Goal: Communication & Community: Share content

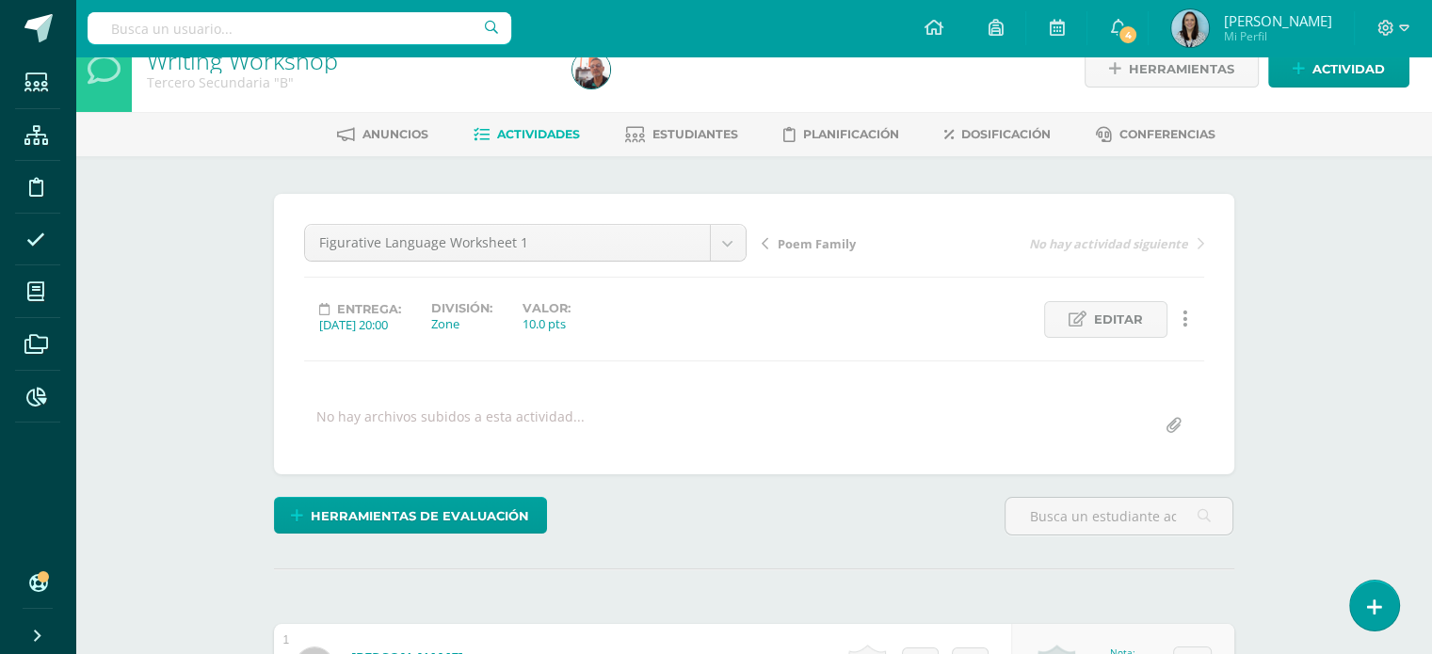
scroll to position [30, 0]
click at [1138, 25] on span "4" at bounding box center [1128, 34] width 21 height 21
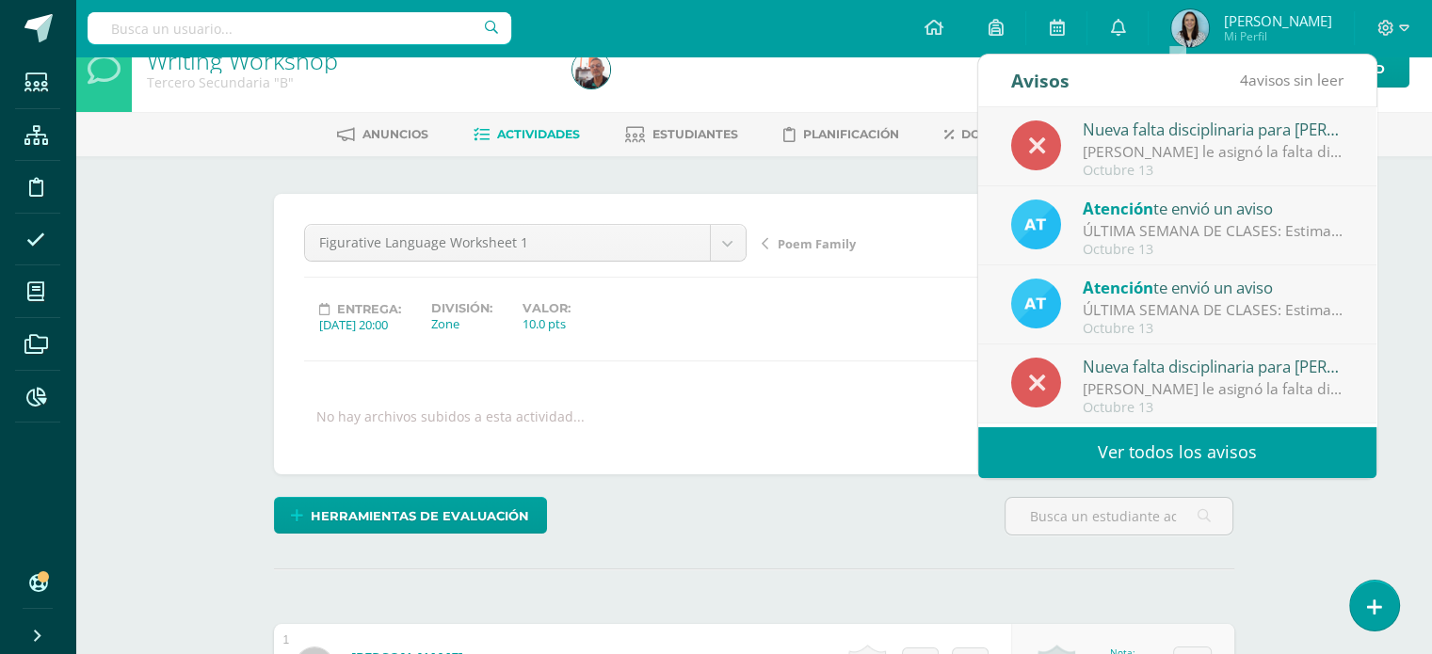
click at [1201, 151] on div "Blanca Santos le asignó la falta disciplinaria 'Conductuales: No cumplir con el…" at bounding box center [1214, 152] width 262 height 22
click at [1173, 459] on link "Ver todos los avisos" at bounding box center [1177, 453] width 398 height 52
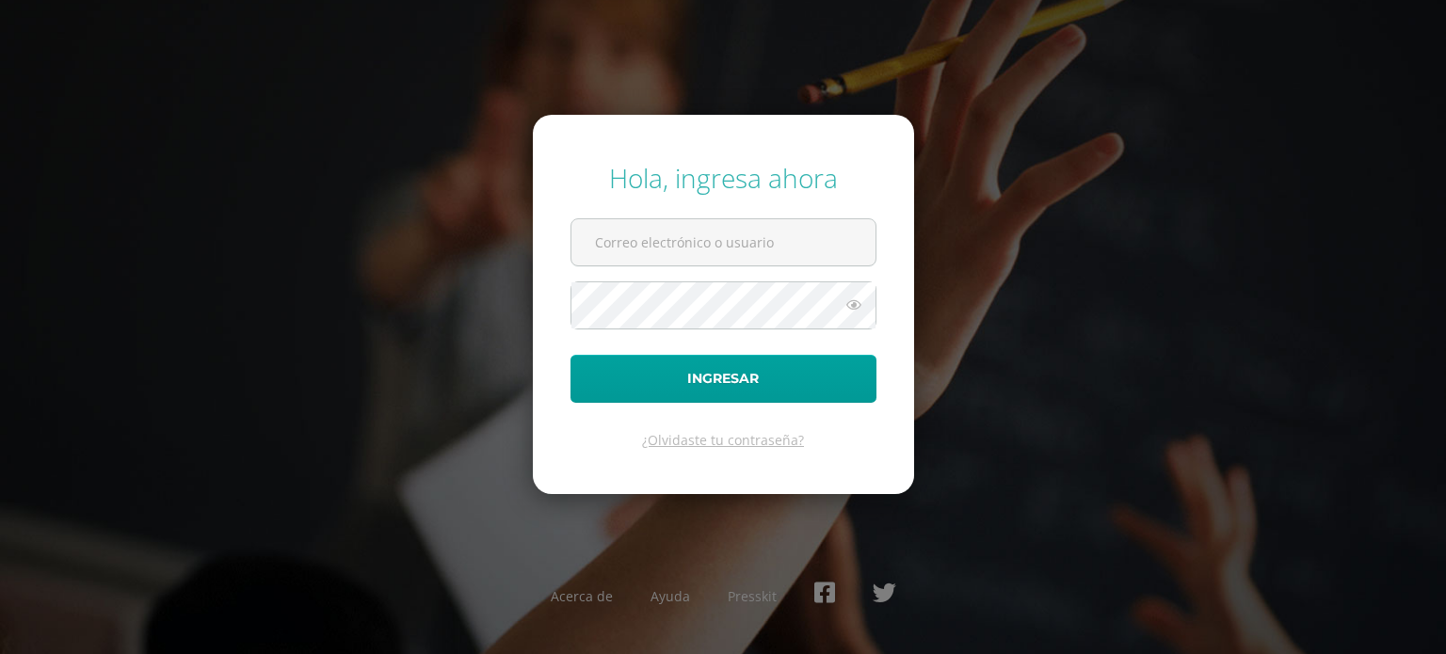
type input "dsecundaria@bilinguesanjuan.edu.gt"
click at [855, 304] on icon at bounding box center [854, 305] width 24 height 23
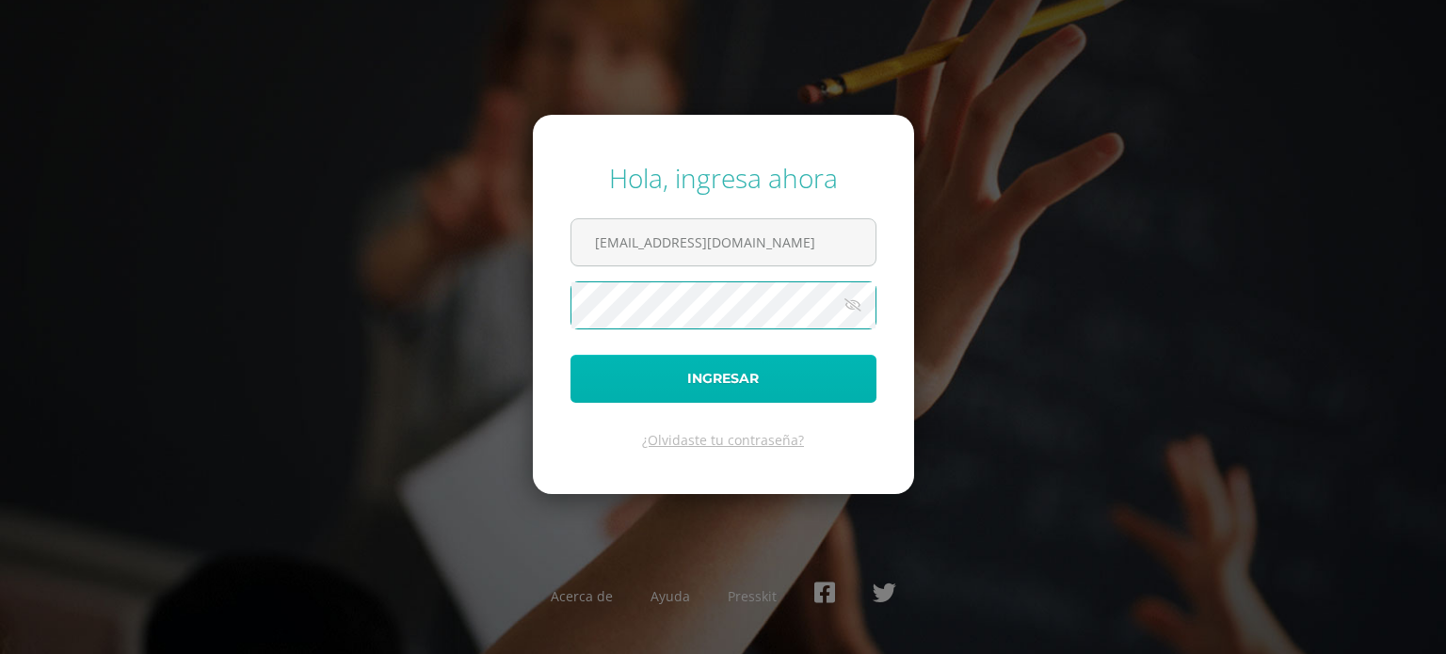
click at [712, 372] on button "Ingresar" at bounding box center [724, 379] width 306 height 48
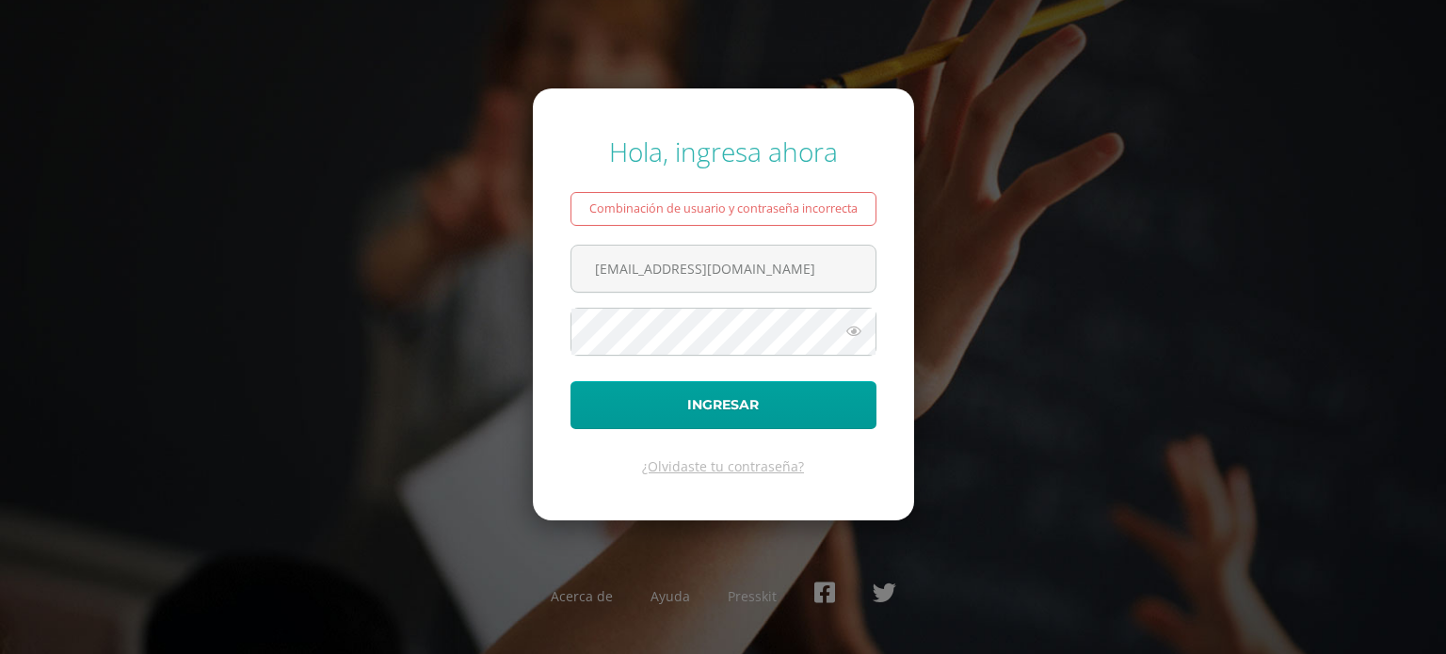
click at [852, 331] on icon at bounding box center [854, 331] width 24 height 23
click at [687, 267] on input "[EMAIL_ADDRESS][DOMAIN_NAME]" at bounding box center [724, 269] width 304 height 46
drag, startPoint x: 587, startPoint y: 264, endPoint x: 859, endPoint y: 278, distance: 272.5
click at [859, 278] on input "[EMAIL_ADDRESS][DOMAIN_NAME]" at bounding box center [724, 269] width 304 height 46
type input "[EMAIL_ADDRESS][DOMAIN_NAME]"
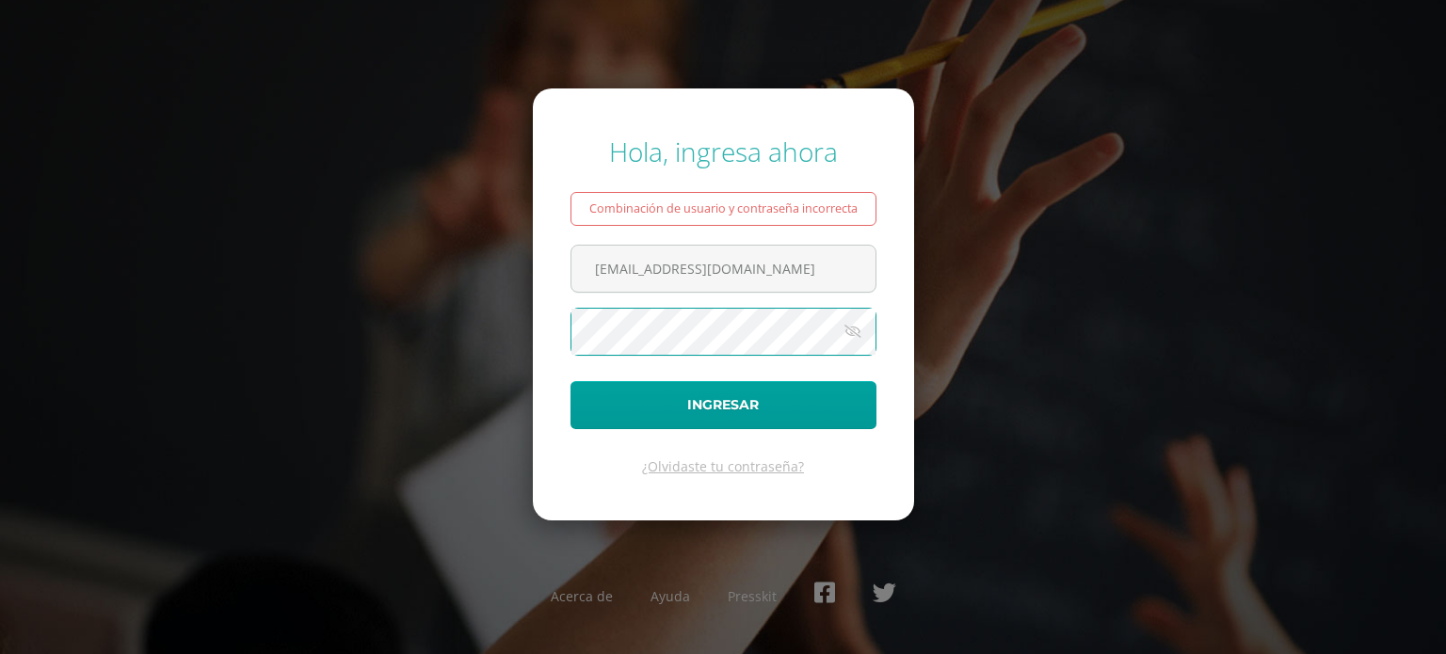
click at [856, 330] on icon at bounding box center [853, 331] width 26 height 23
click at [852, 329] on icon at bounding box center [854, 331] width 24 height 23
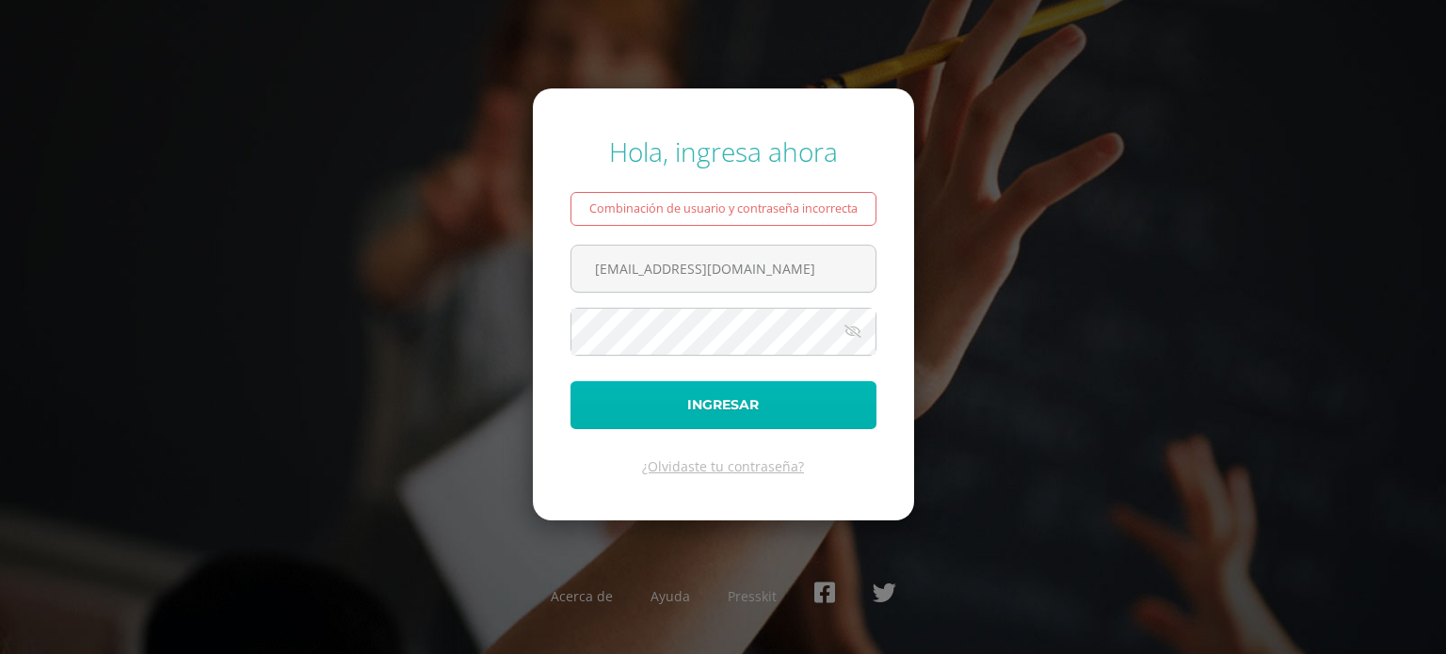
click at [702, 394] on button "Ingresar" at bounding box center [724, 405] width 306 height 48
click at [859, 328] on icon at bounding box center [854, 331] width 24 height 23
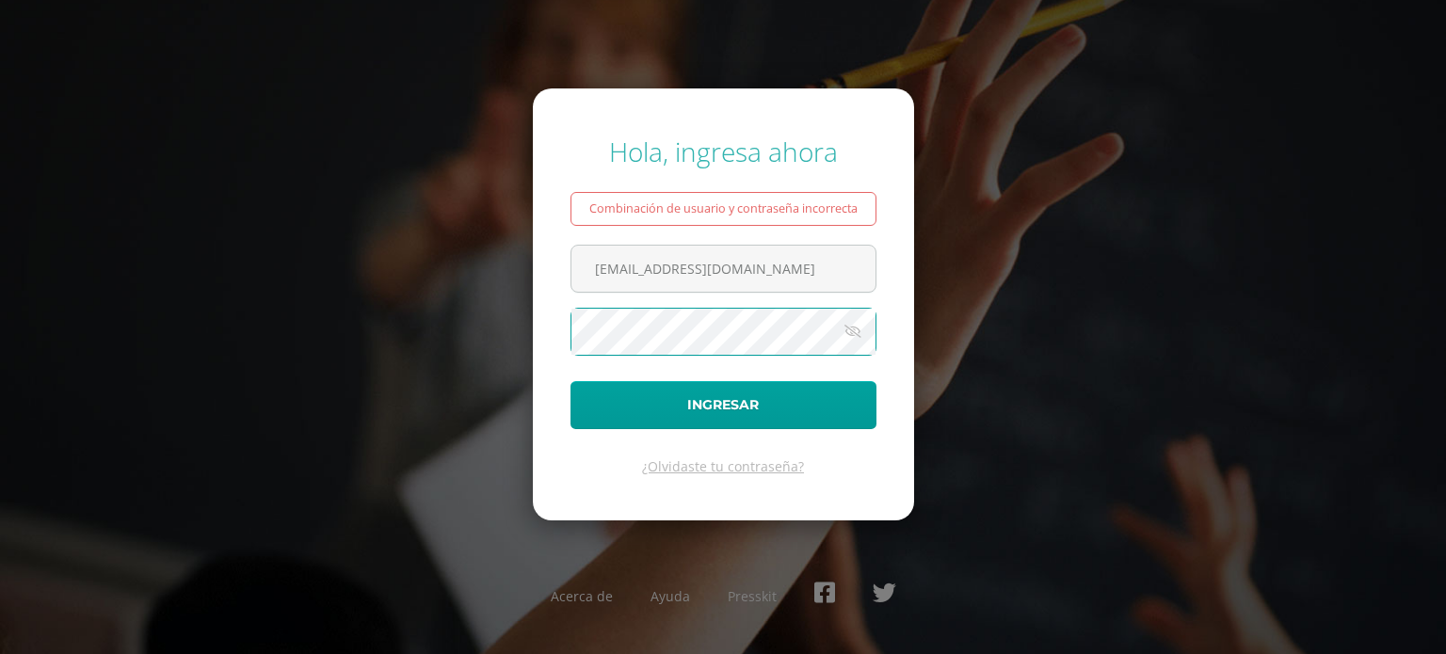
click at [528, 328] on div "Hola, ingresa ahora Combinación de usuario y contraseña incorrecta dsecundaria@…" at bounding box center [723, 327] width 1215 height 416
click at [614, 399] on button "Ingresar" at bounding box center [724, 405] width 306 height 48
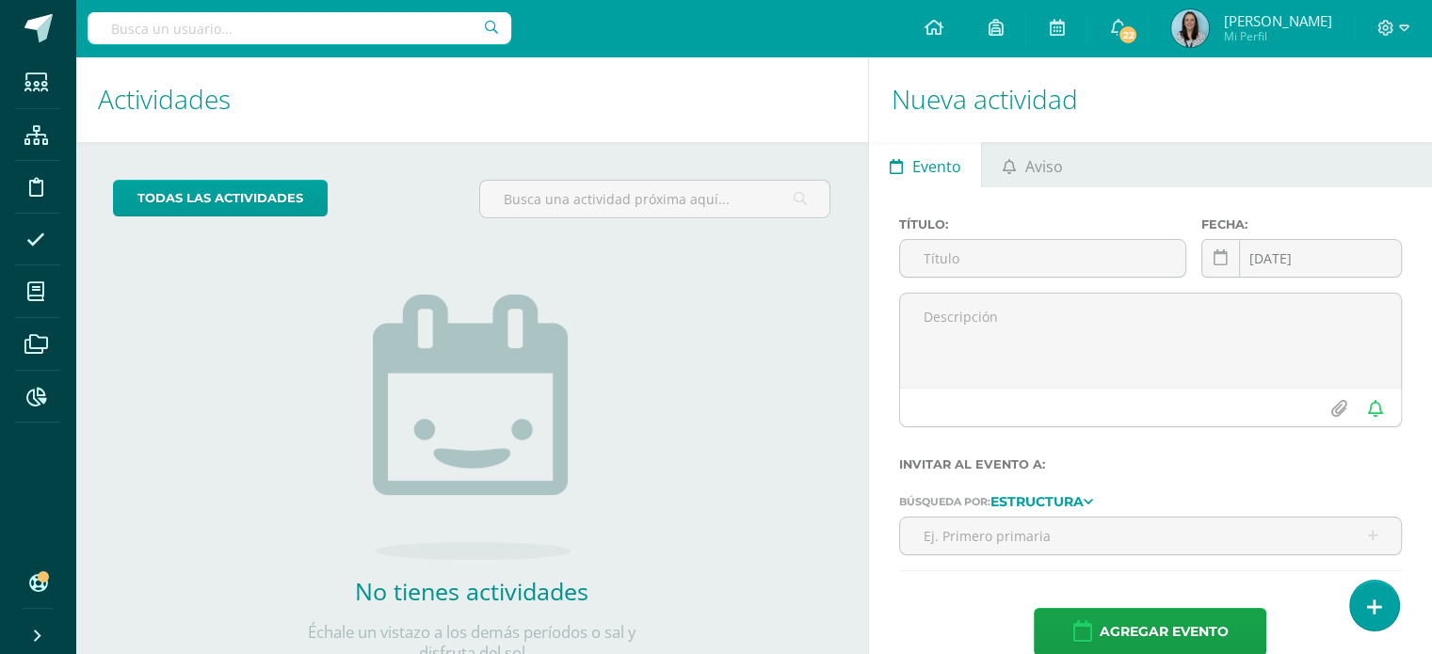
click at [799, 117] on h1 "Actividades" at bounding box center [472, 99] width 748 height 86
click at [1020, 168] on link "Aviso" at bounding box center [1032, 164] width 101 height 45
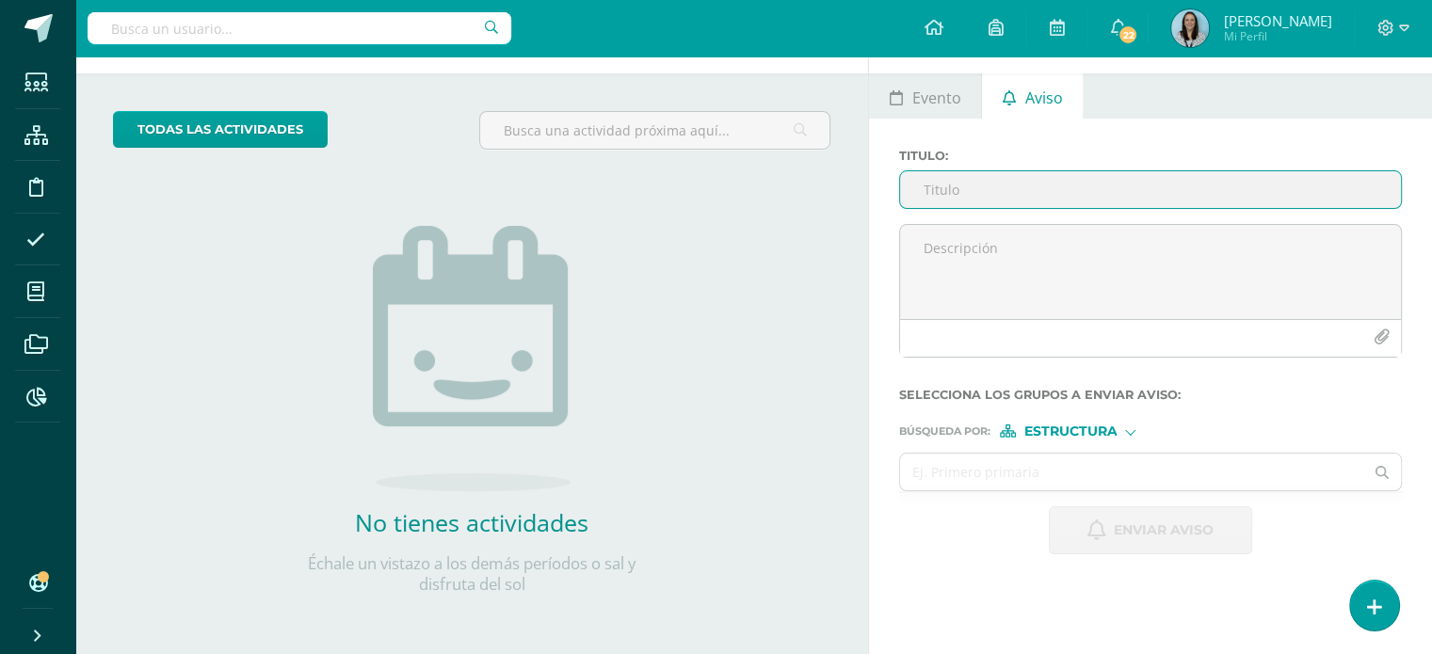
click at [1006, 186] on input "Titulo :" at bounding box center [1150, 189] width 501 height 37
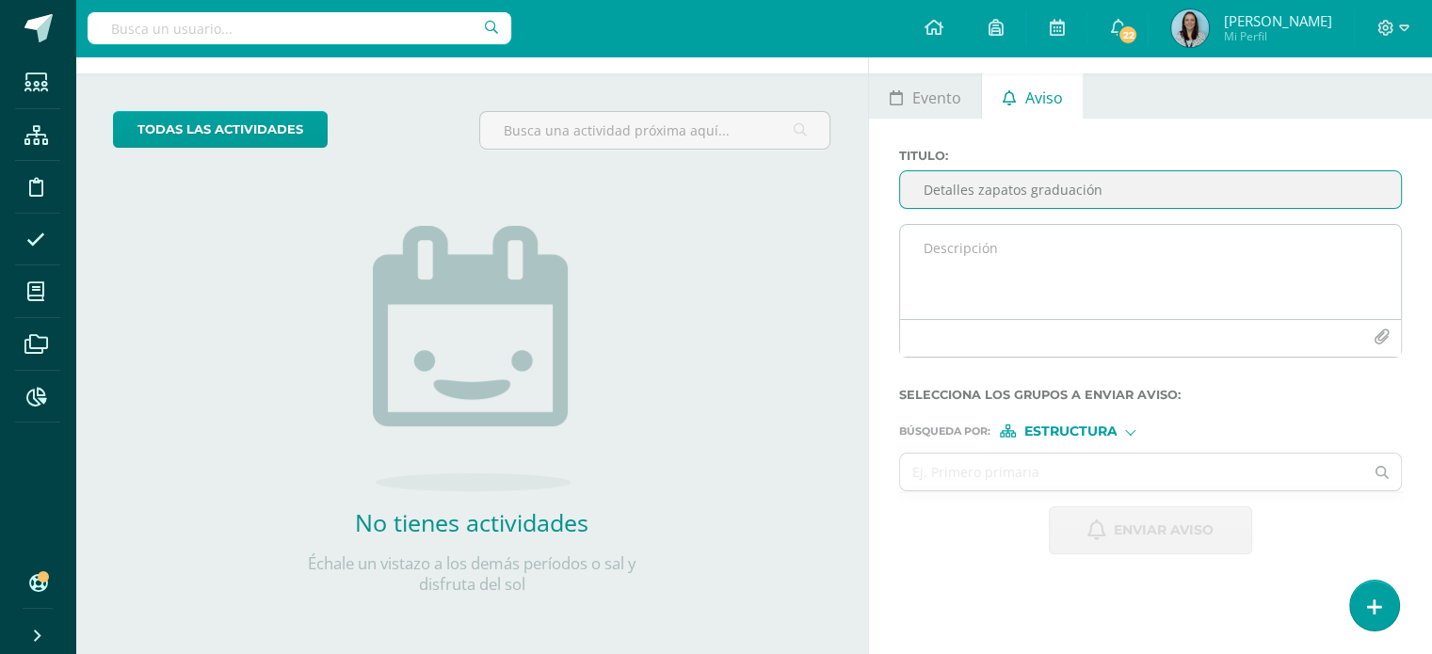
type input "Detalles zapatos graduación"
click at [993, 248] on textarea at bounding box center [1150, 272] width 501 height 94
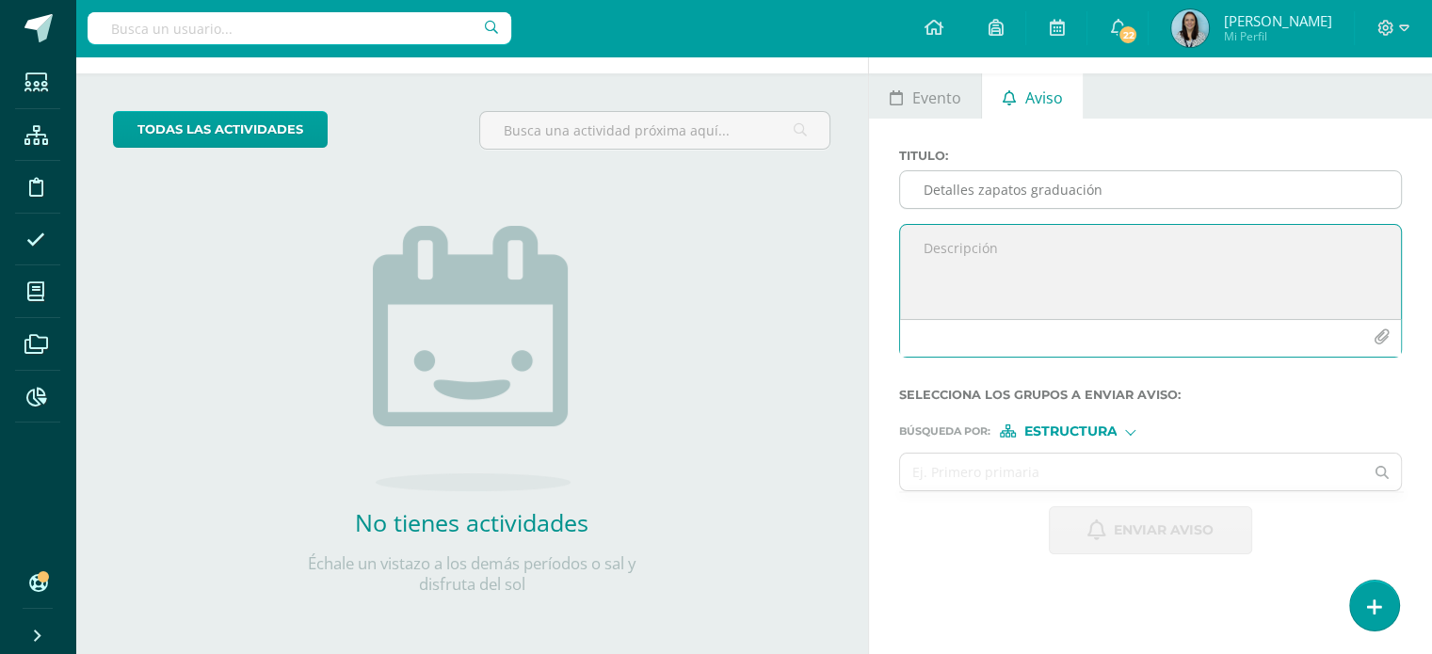
click at [979, 195] on input "Detalles zapatos graduación" at bounding box center [1150, 189] width 501 height 37
click at [1031, 232] on textarea at bounding box center [1150, 272] width 501 height 94
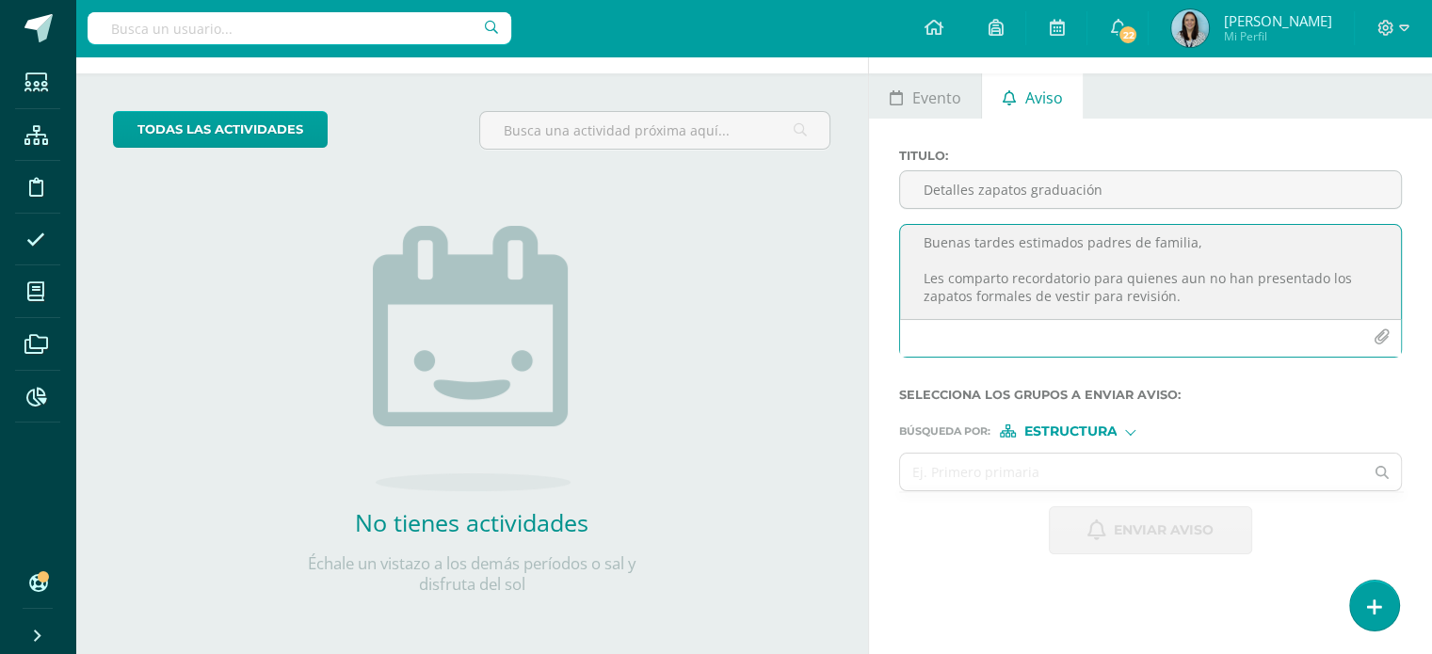
scroll to position [7, 0]
type textarea "Buenas tardes estimados padres de familia, Les comparto recordatorio para quien…"
click at [1124, 181] on input "Detalles zapatos graduación" at bounding box center [1150, 189] width 501 height 37
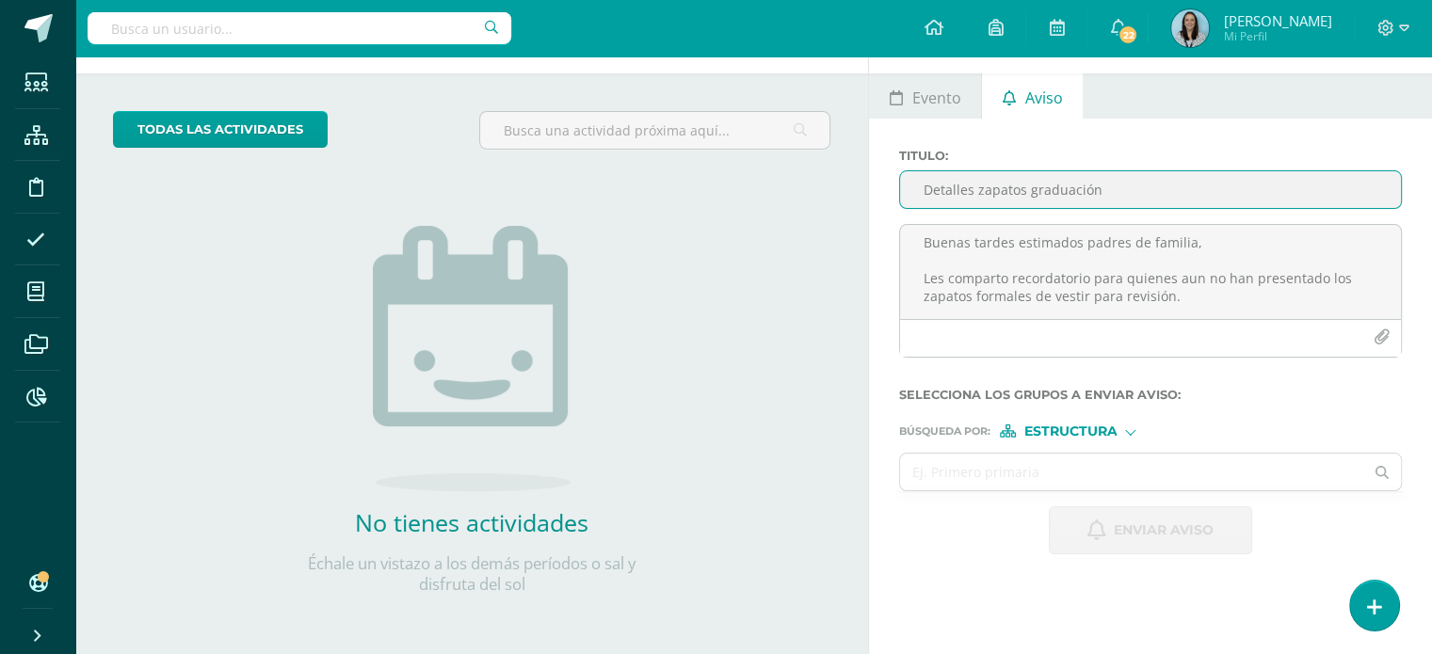
click at [1032, 187] on input "Detalles zapatos graduación" at bounding box center [1150, 189] width 501 height 37
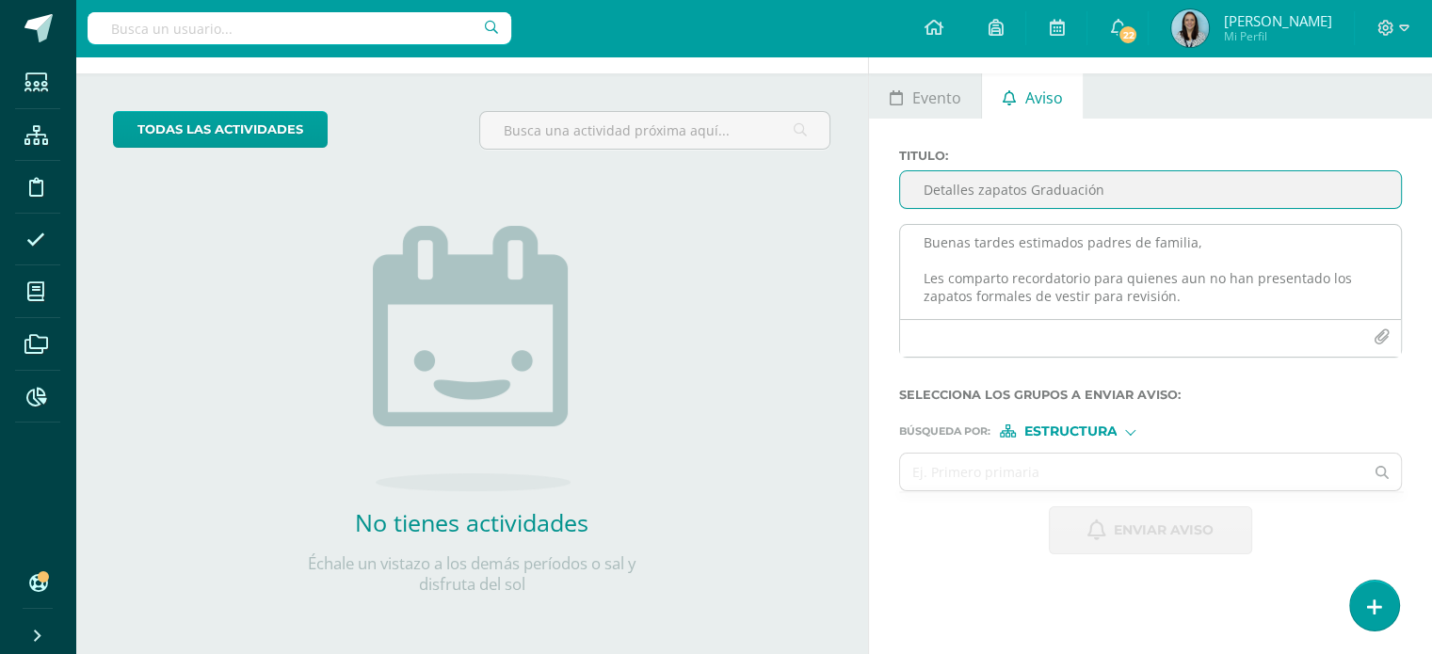
type input "Detalles zapatos Graduación"
click at [1184, 295] on textarea "Buenas tardes estimados padres de familia, Les comparto recordatorio para quien…" at bounding box center [1150, 272] width 501 height 94
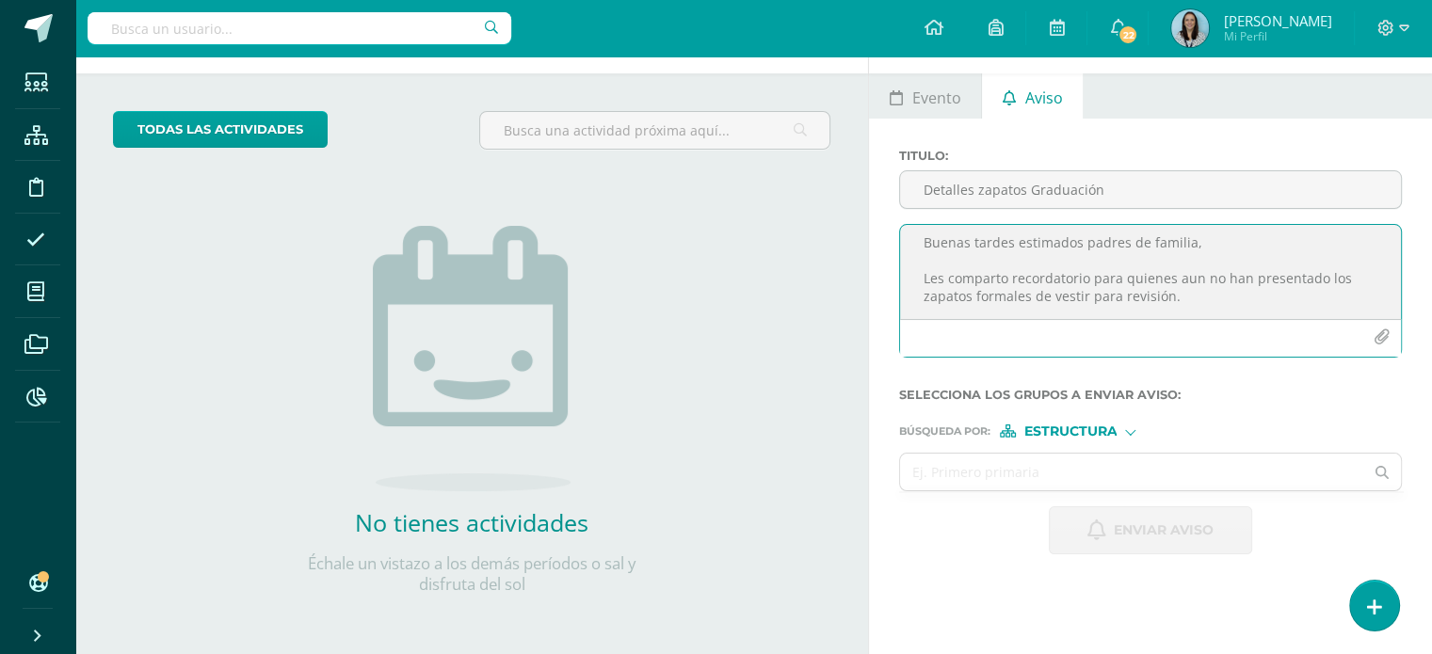
scroll to position [11, 0]
click at [1184, 295] on textarea "Buenas tardes estimados padres de familia, Les comparto recordatorio para quien…" at bounding box center [1150, 272] width 501 height 94
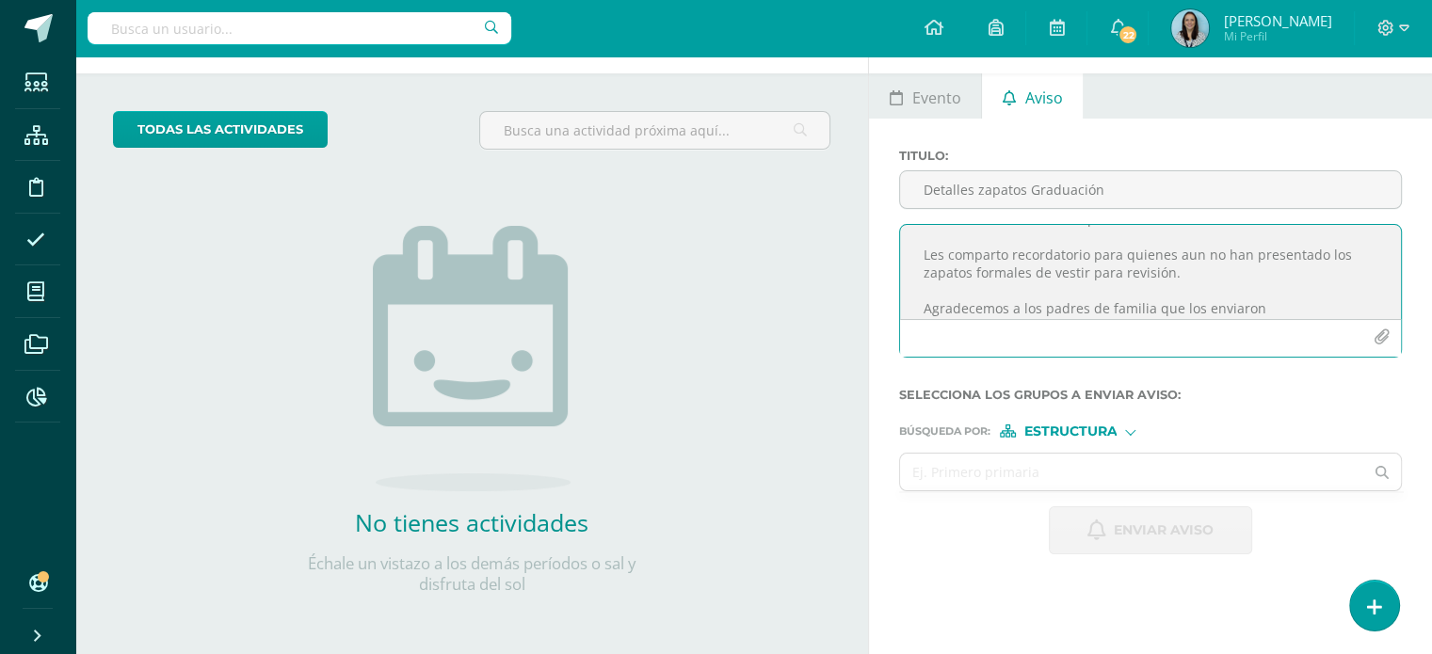
click at [1175, 312] on textarea "Buenas tardes estimados padres de familia, Les comparto recordatorio para quien…" at bounding box center [1150, 272] width 501 height 94
click at [1298, 306] on textarea "Buenas tardes estimados padres de familia, Les comparto recordatorio para quien…" at bounding box center [1150, 272] width 501 height 94
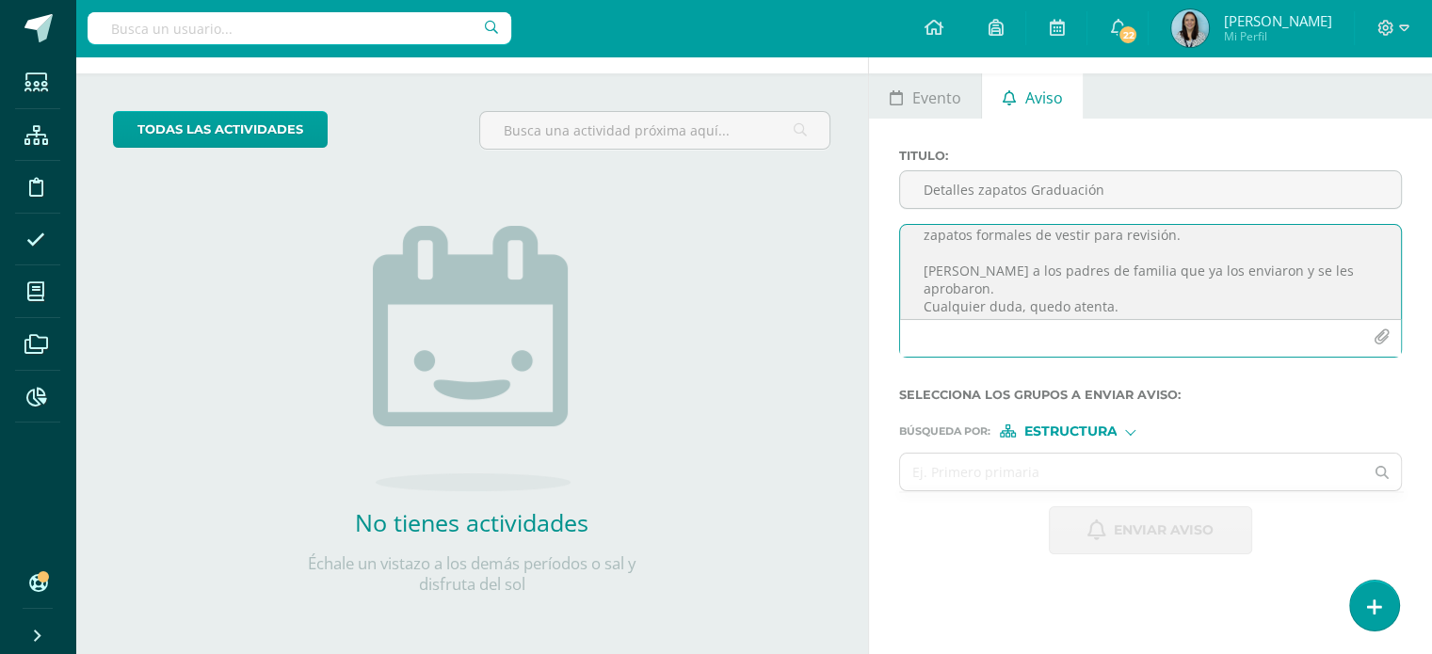
scroll to position [78, 0]
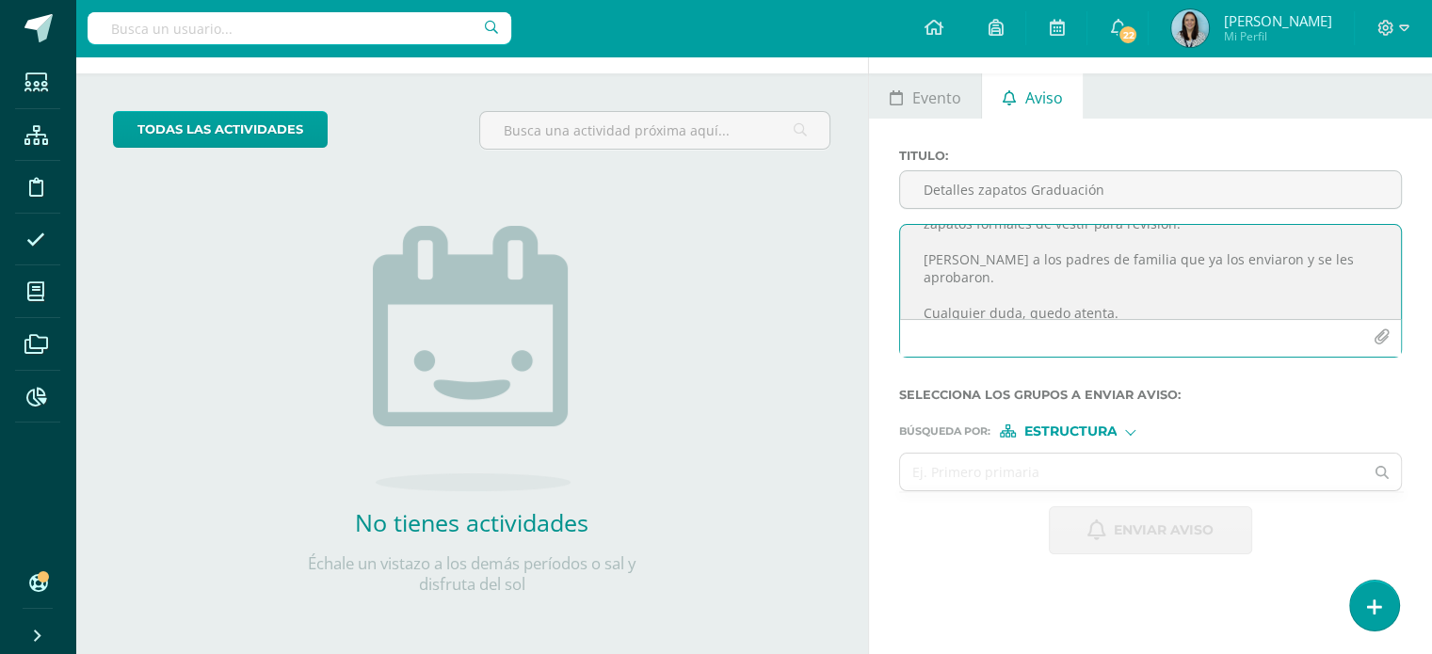
type textarea "Buenas tardes estimados padres de familia, Les comparto recordatorio para quien…"
click at [1380, 342] on icon "button" at bounding box center [1382, 338] width 16 height 16
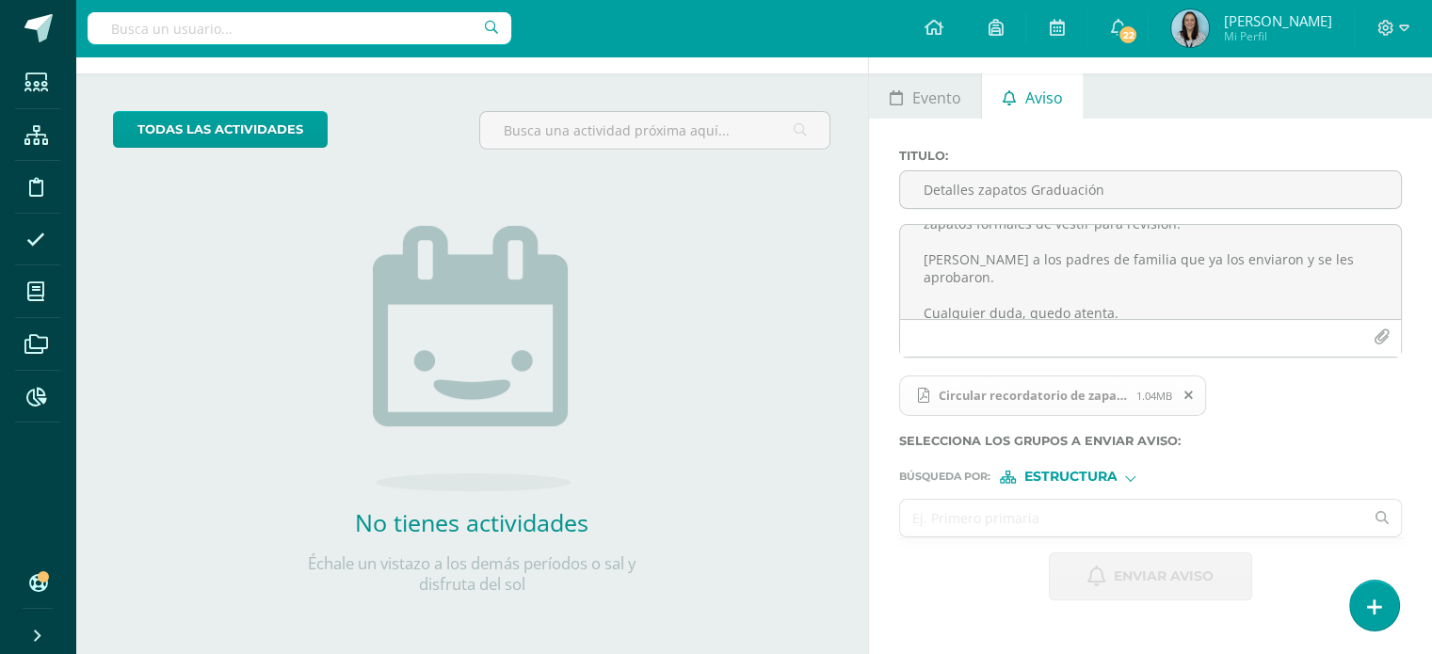
click at [1119, 508] on input "text" at bounding box center [1131, 518] width 463 height 37
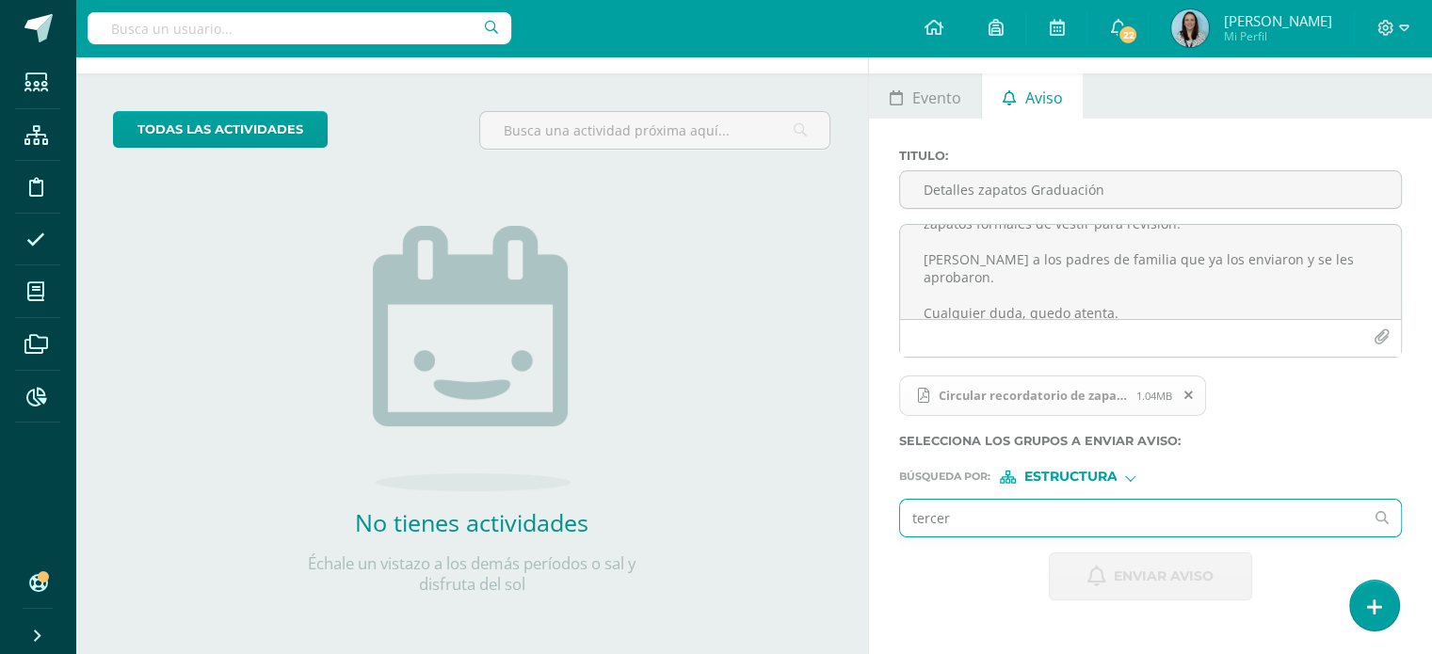
type input "tercero"
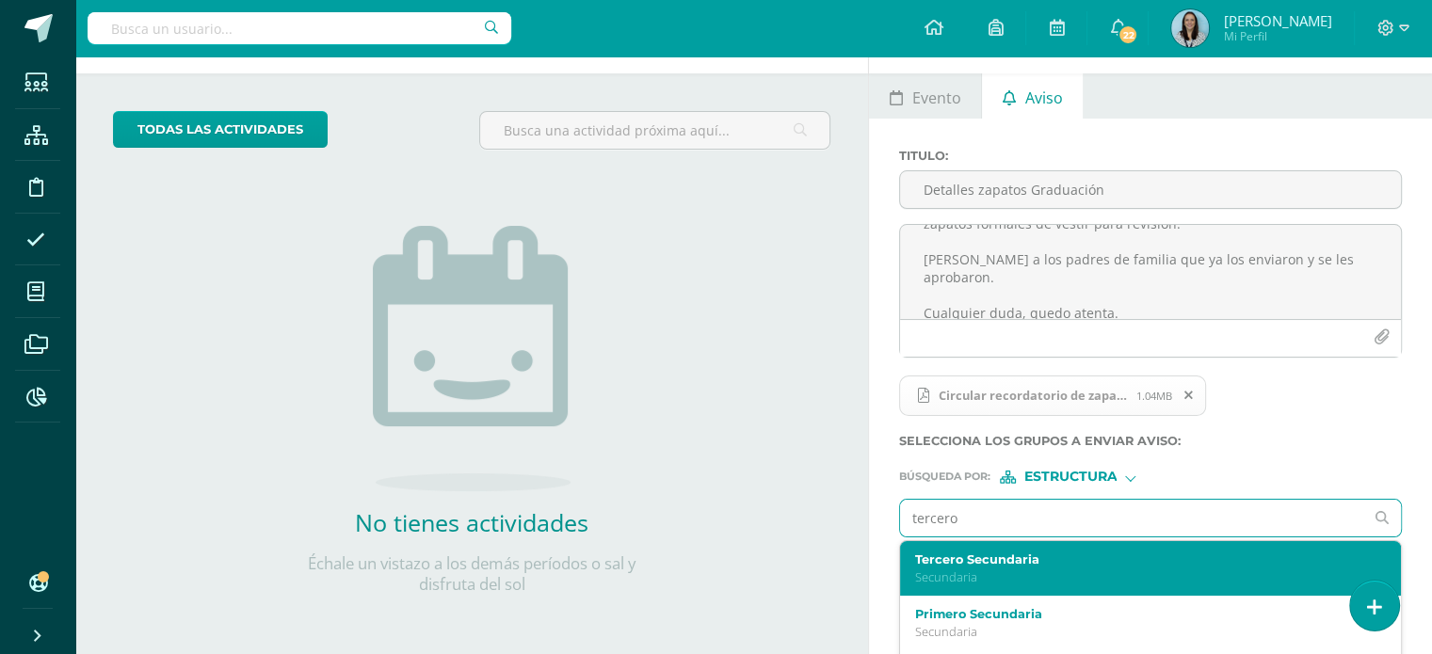
click at [973, 562] on label "Tercero Secundaria" at bounding box center [1140, 560] width 451 height 14
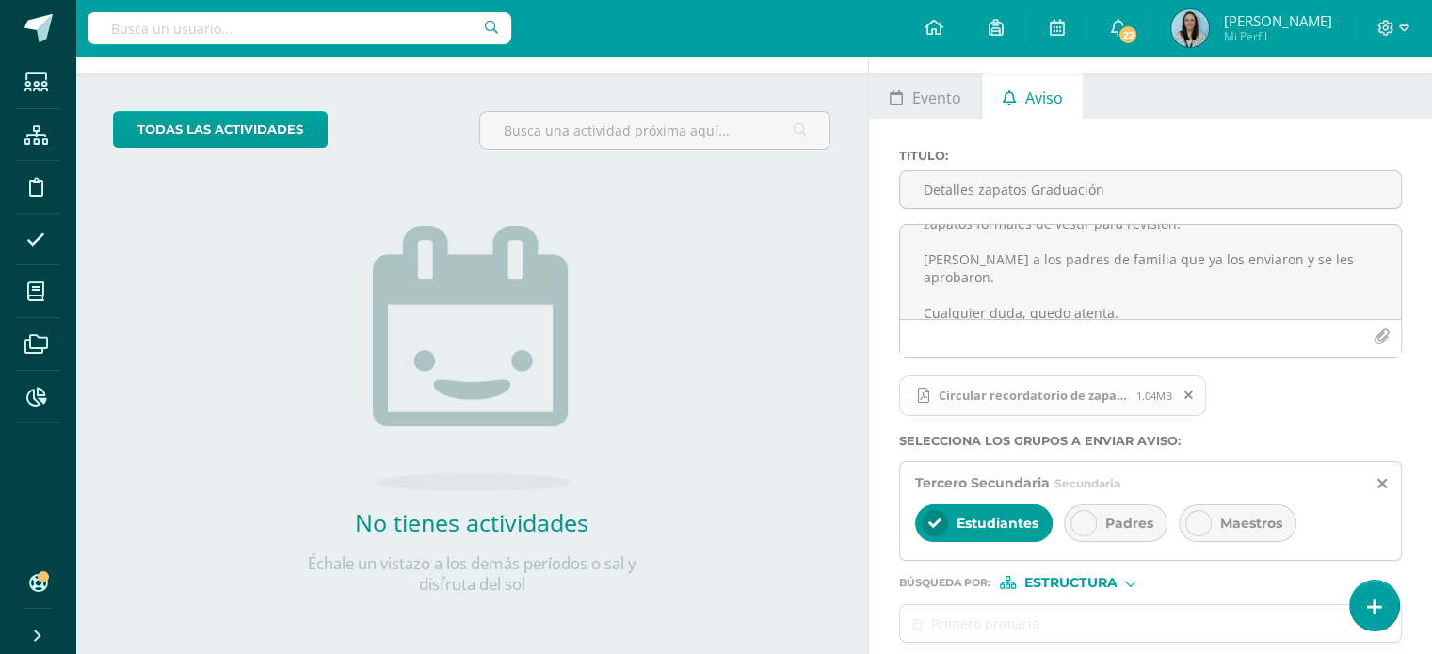
click at [1094, 526] on div "Padres" at bounding box center [1116, 524] width 104 height 38
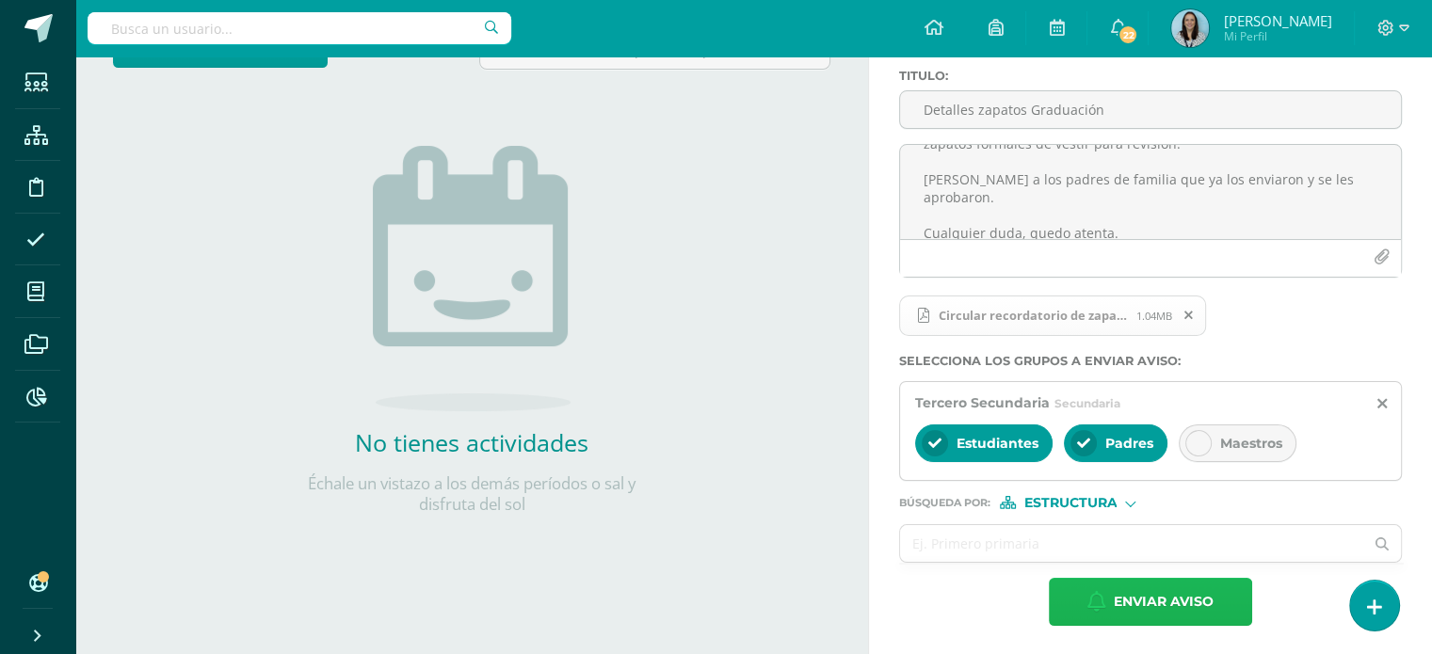
click at [1181, 604] on span "Enviar aviso" at bounding box center [1164, 602] width 100 height 46
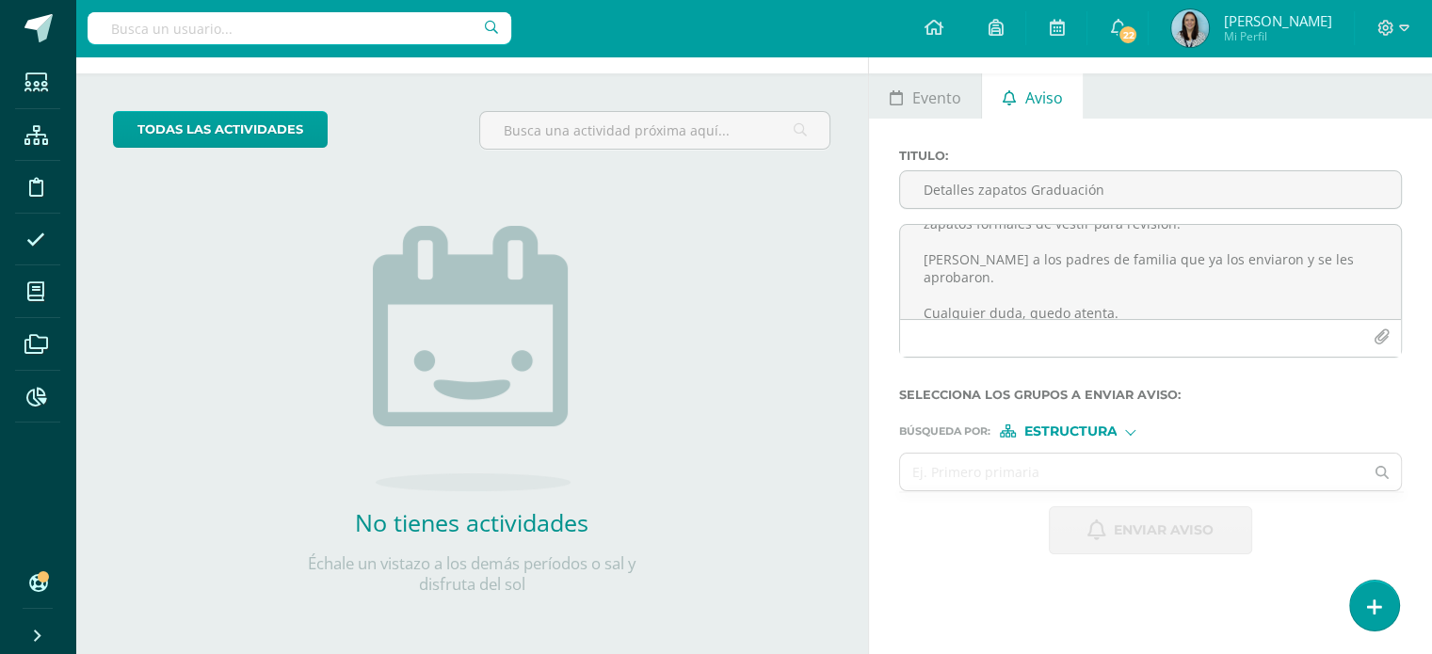
scroll to position [0, 0]
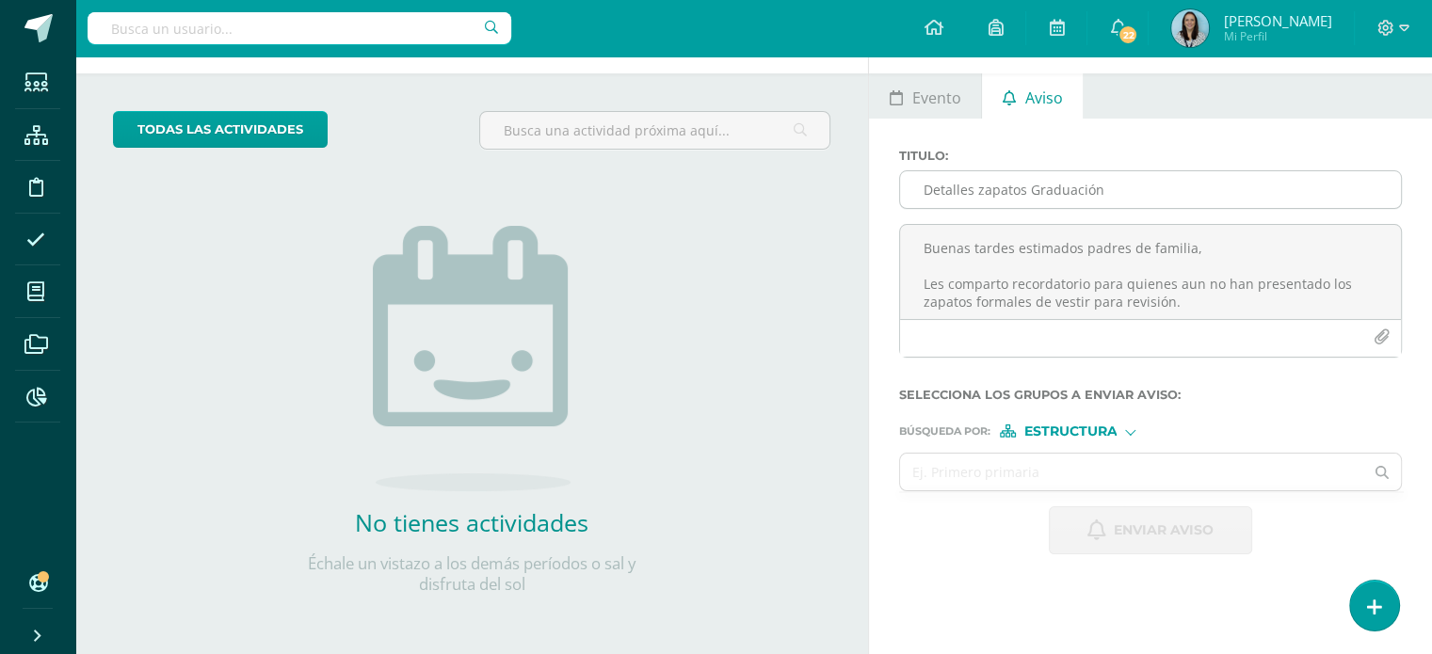
click at [966, 183] on input "Detalles zapatos Graduación" at bounding box center [1150, 189] width 501 height 37
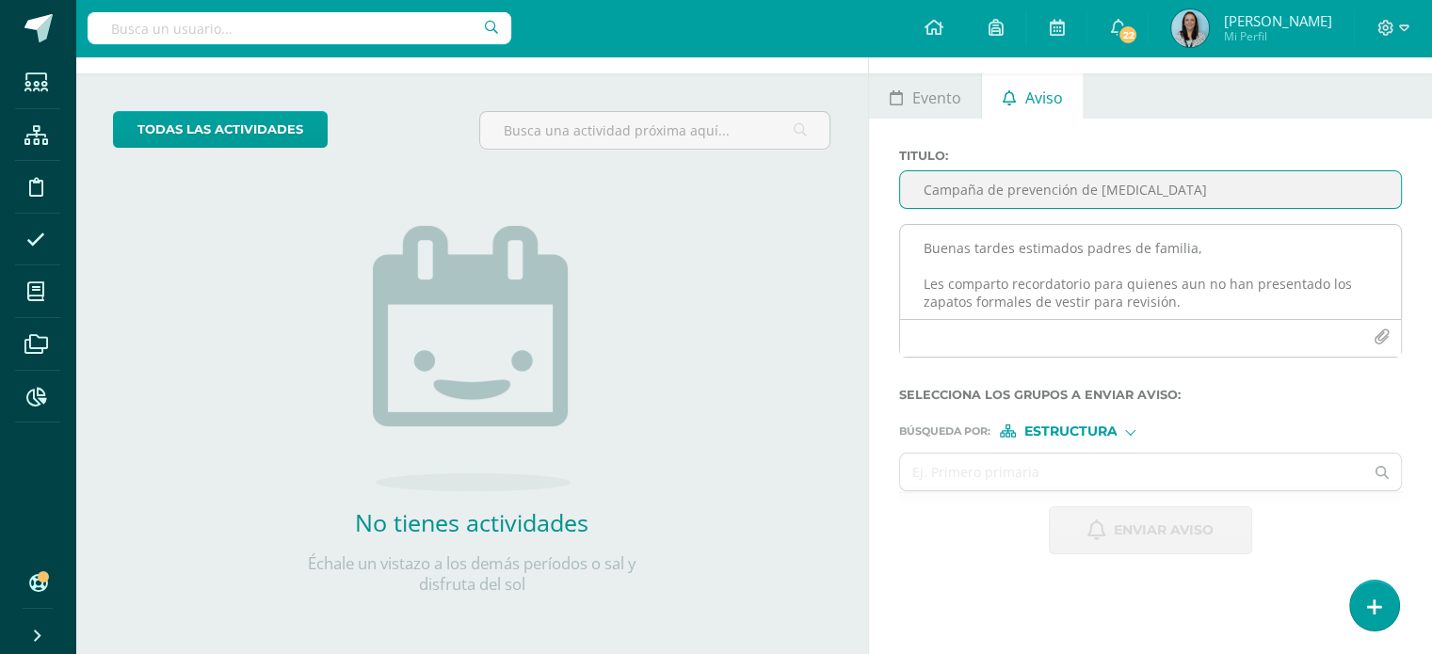
click at [944, 244] on textarea "Buenas tardes estimados padres de familia, Les comparto recordatorio para quien…" at bounding box center [1150, 272] width 501 height 94
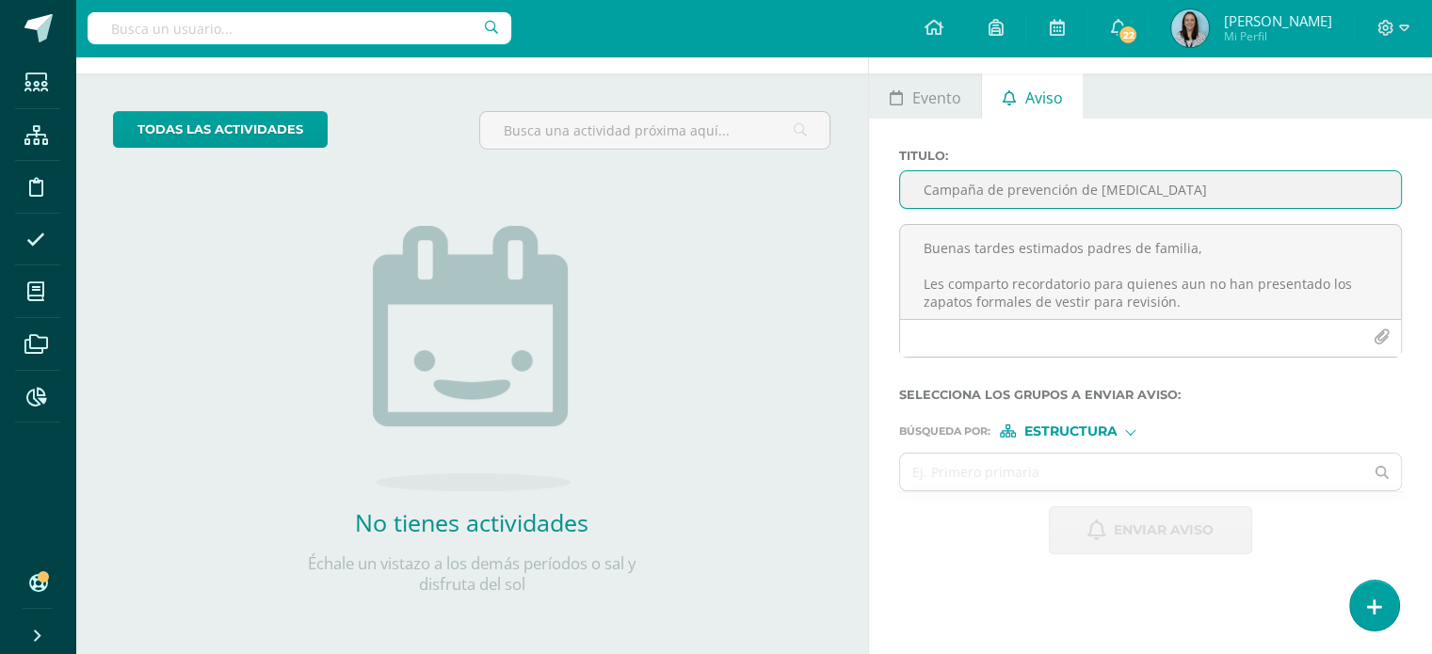
drag, startPoint x: 1180, startPoint y: 192, endPoint x: 916, endPoint y: 191, distance: 263.6
click at [916, 191] on input "Campaña de prevención de pediculosis" at bounding box center [1150, 189] width 501 height 37
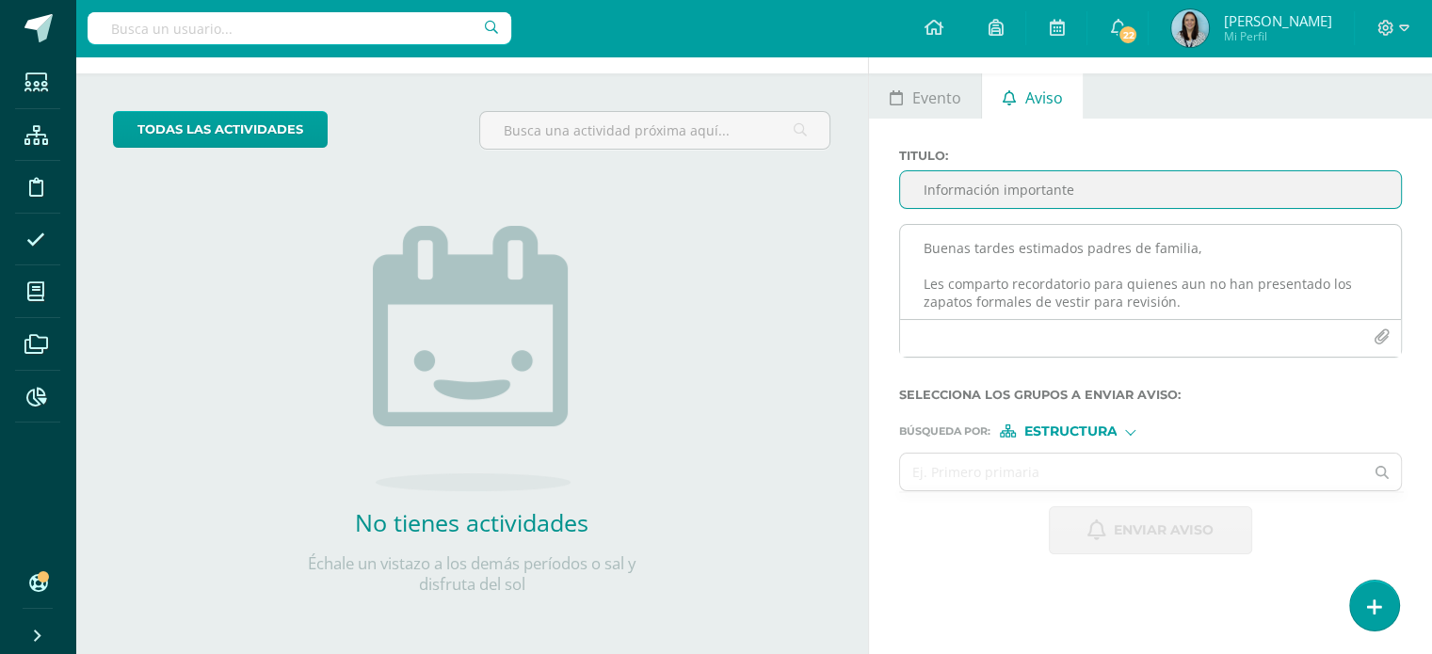
type input "Información importante"
click at [930, 242] on textarea "Buenas tardes estimados padres de familia, Les comparto recordatorio para quien…" at bounding box center [1150, 272] width 501 height 94
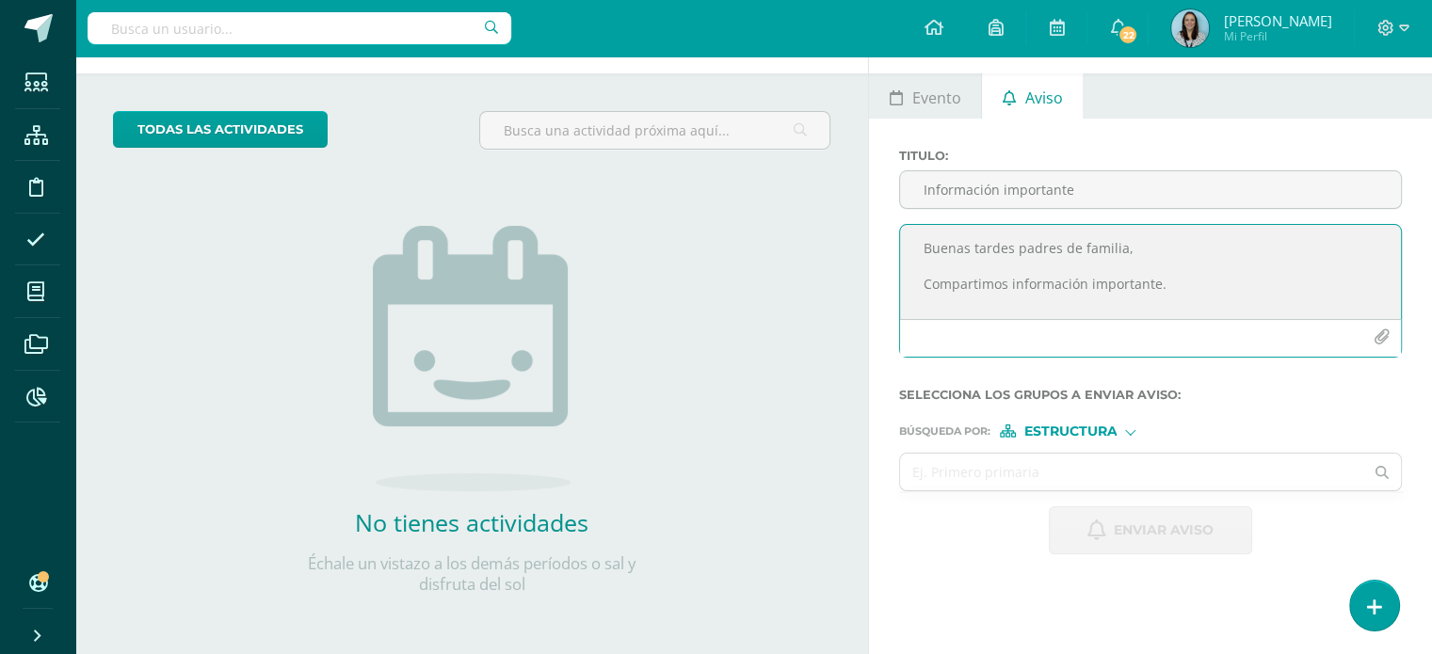
scroll to position [11, 0]
type textarea "Buenas tardes padres de familia, Compartimos información importante. Saludos,"
click at [1382, 337] on icon "button" at bounding box center [1382, 338] width 16 height 16
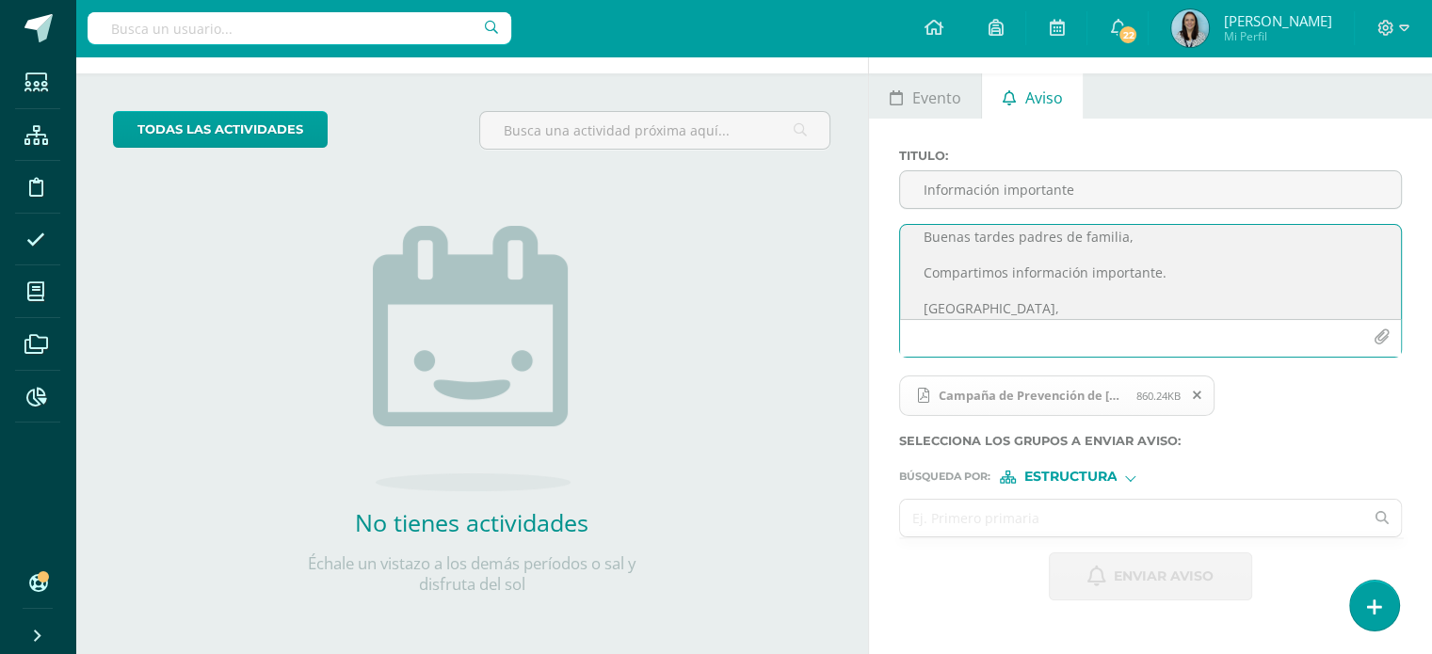
click at [1113, 522] on input "text" at bounding box center [1131, 518] width 463 height 37
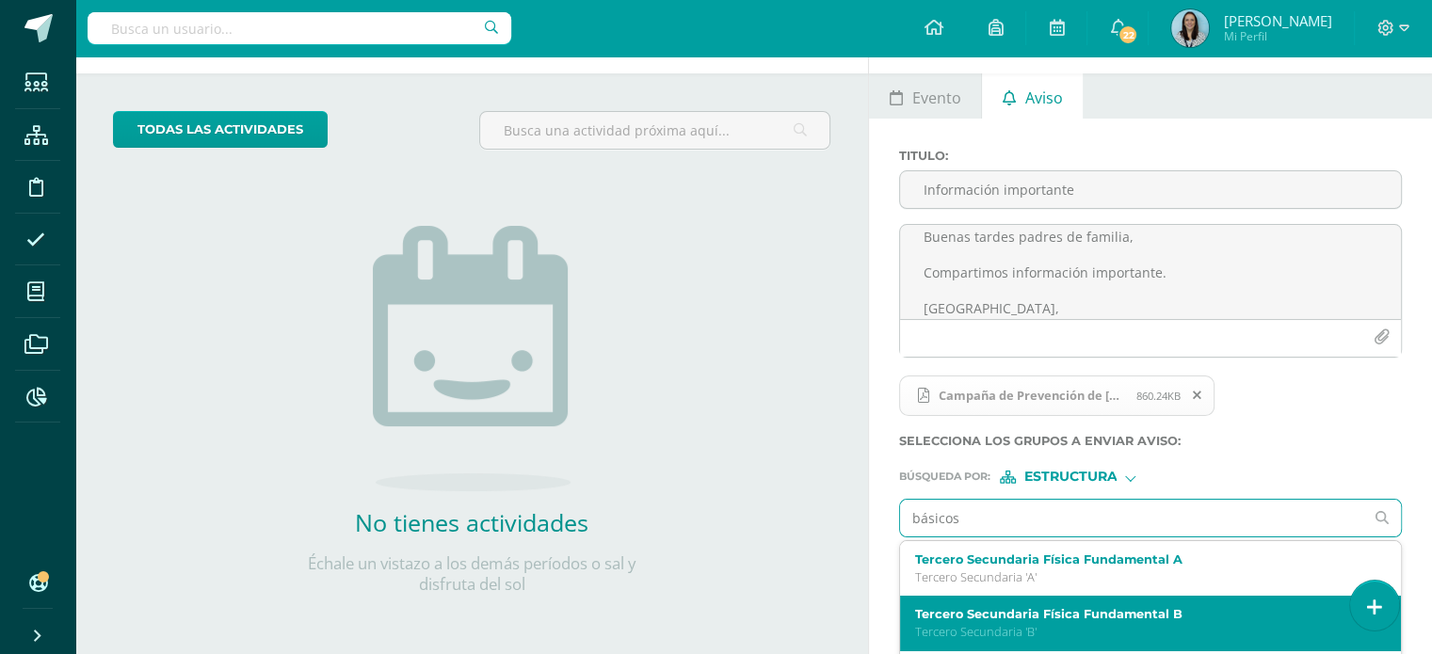
scroll to position [0, 0]
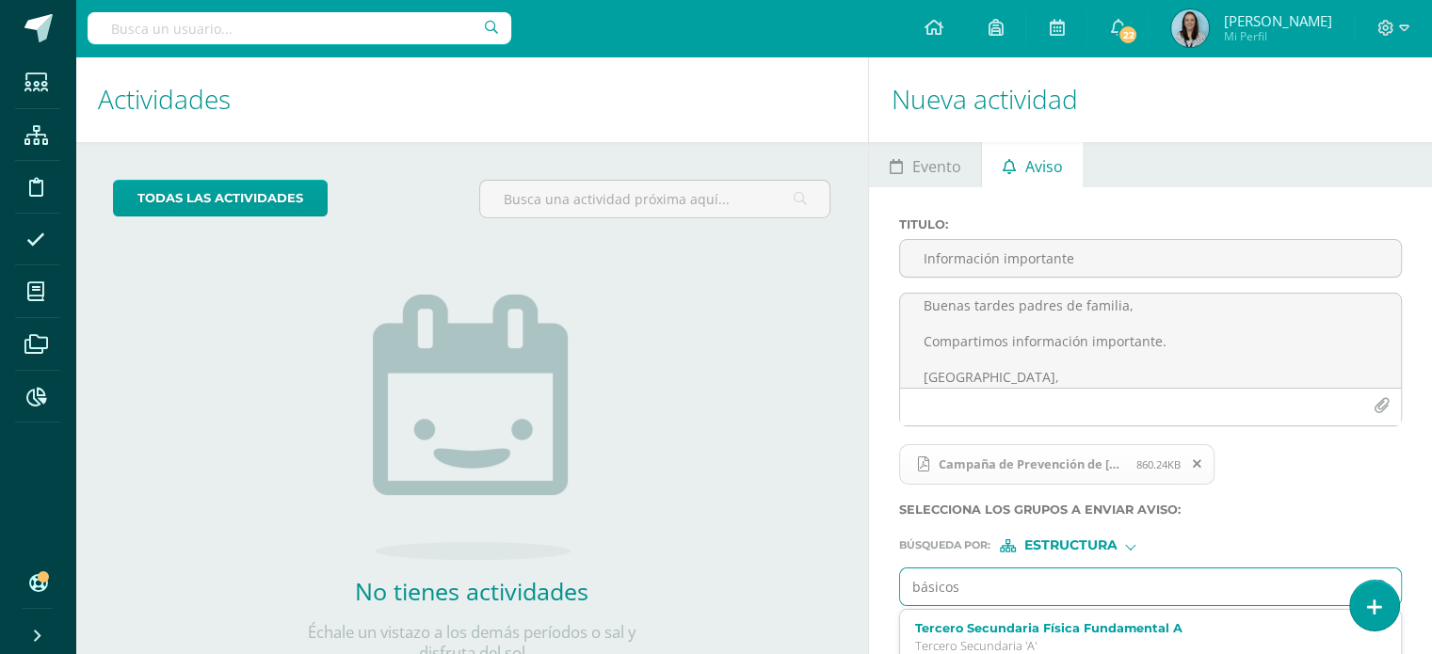
drag, startPoint x: 982, startPoint y: 582, endPoint x: 889, endPoint y: 589, distance: 93.5
click at [889, 589] on div "Titulo : Información importante Buenas tardes padres de familia, Compartimos in…" at bounding box center [1150, 443] width 563 height 512
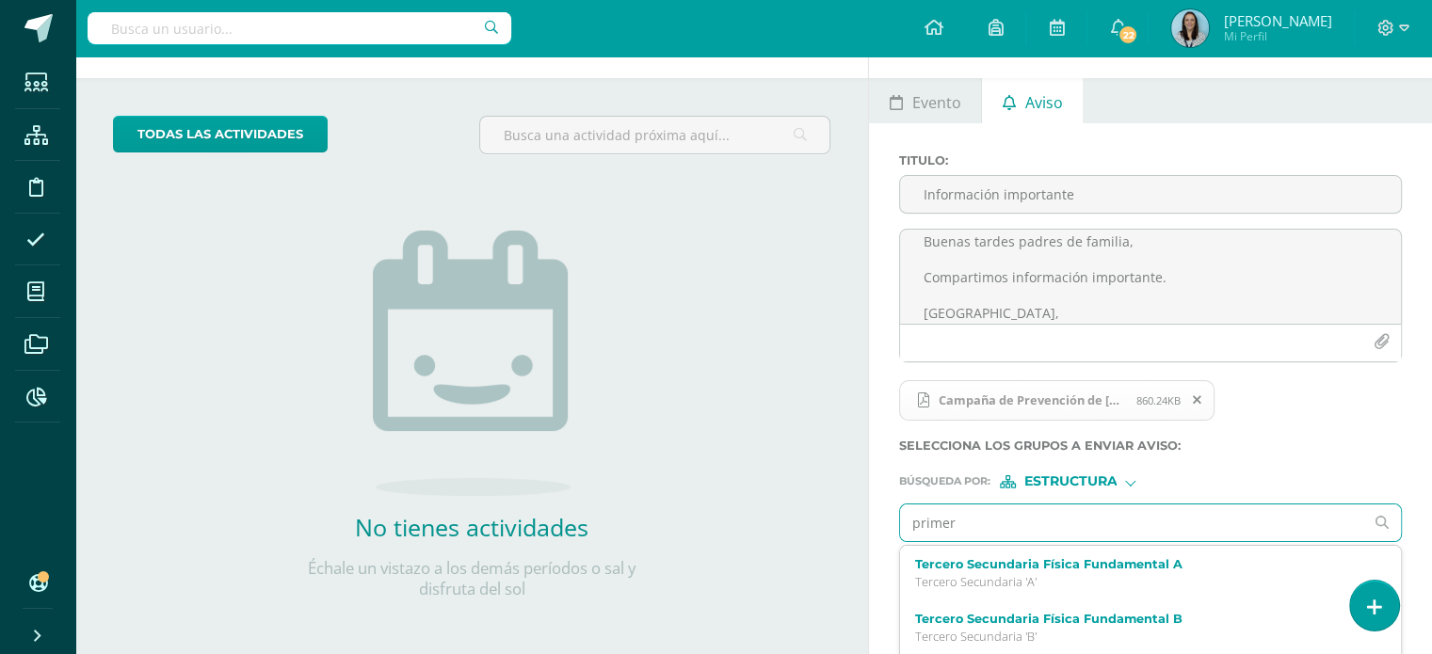
type input "primero"
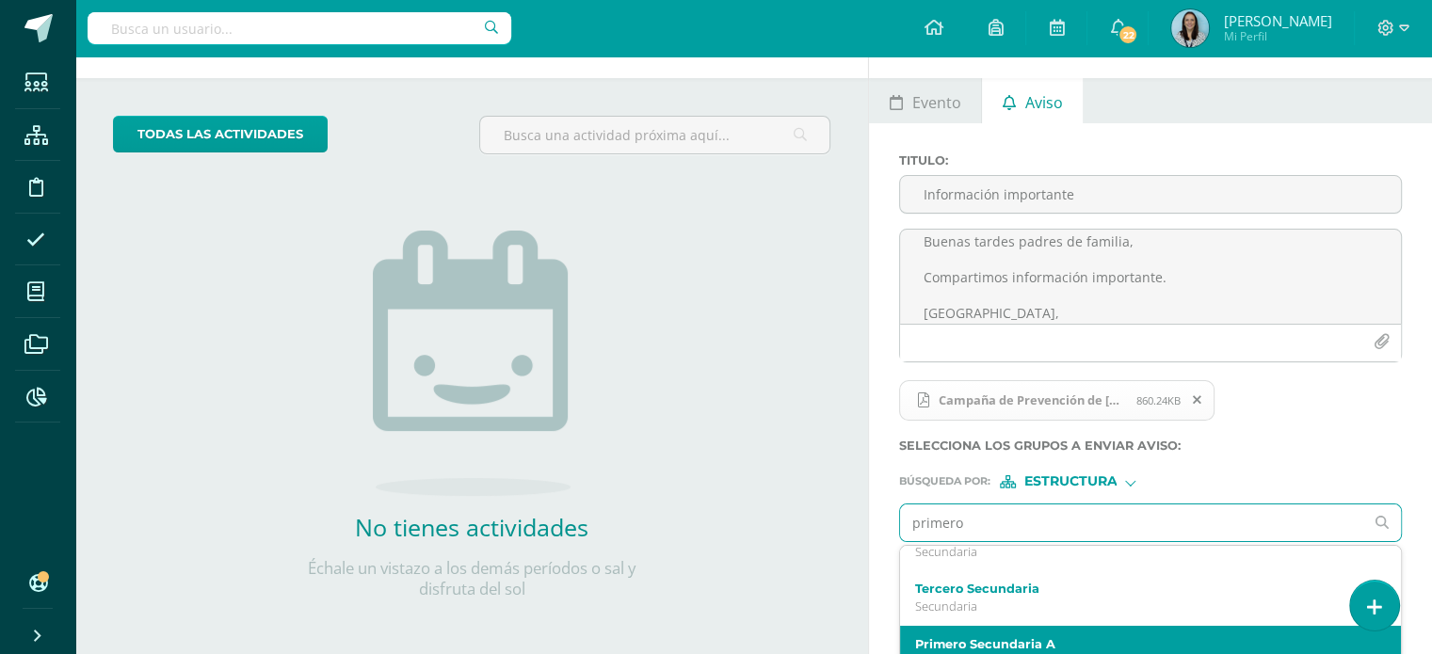
scroll to position [0, 0]
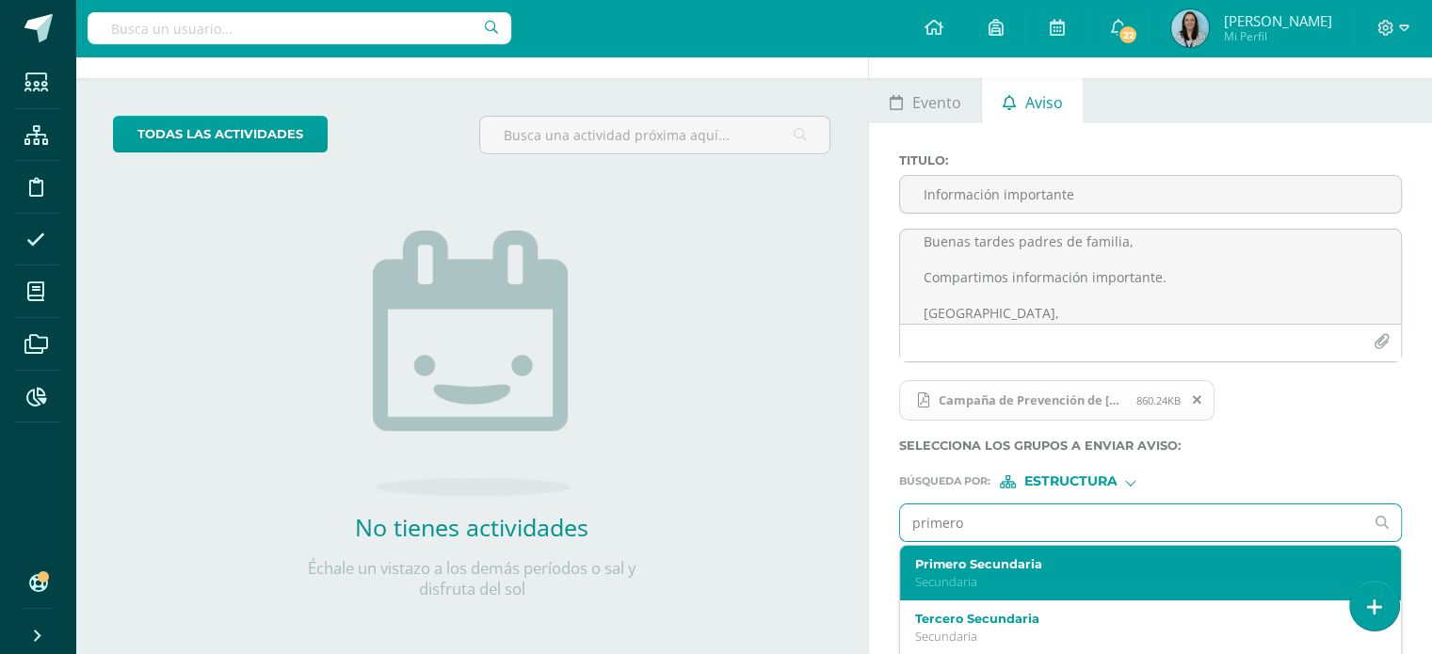
click at [995, 575] on p "Secundaria" at bounding box center [1140, 582] width 451 height 16
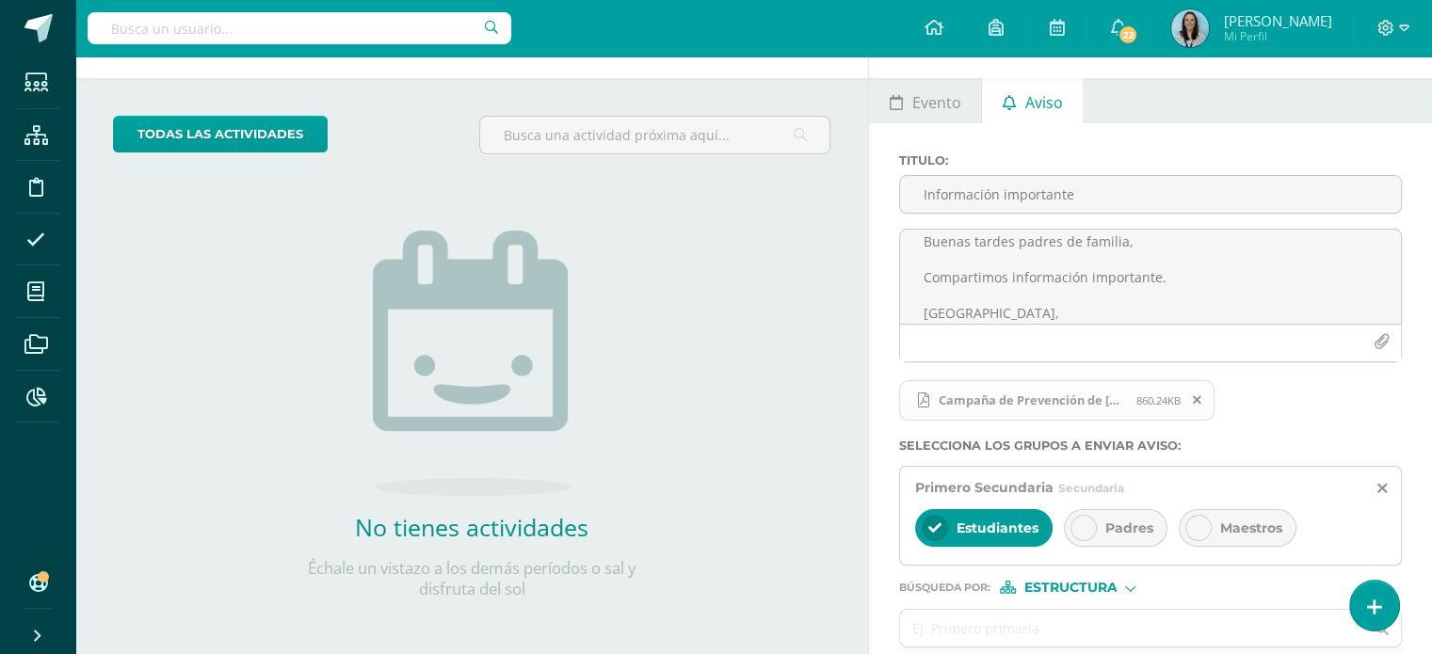
click at [1071, 530] on div at bounding box center [1084, 528] width 26 height 26
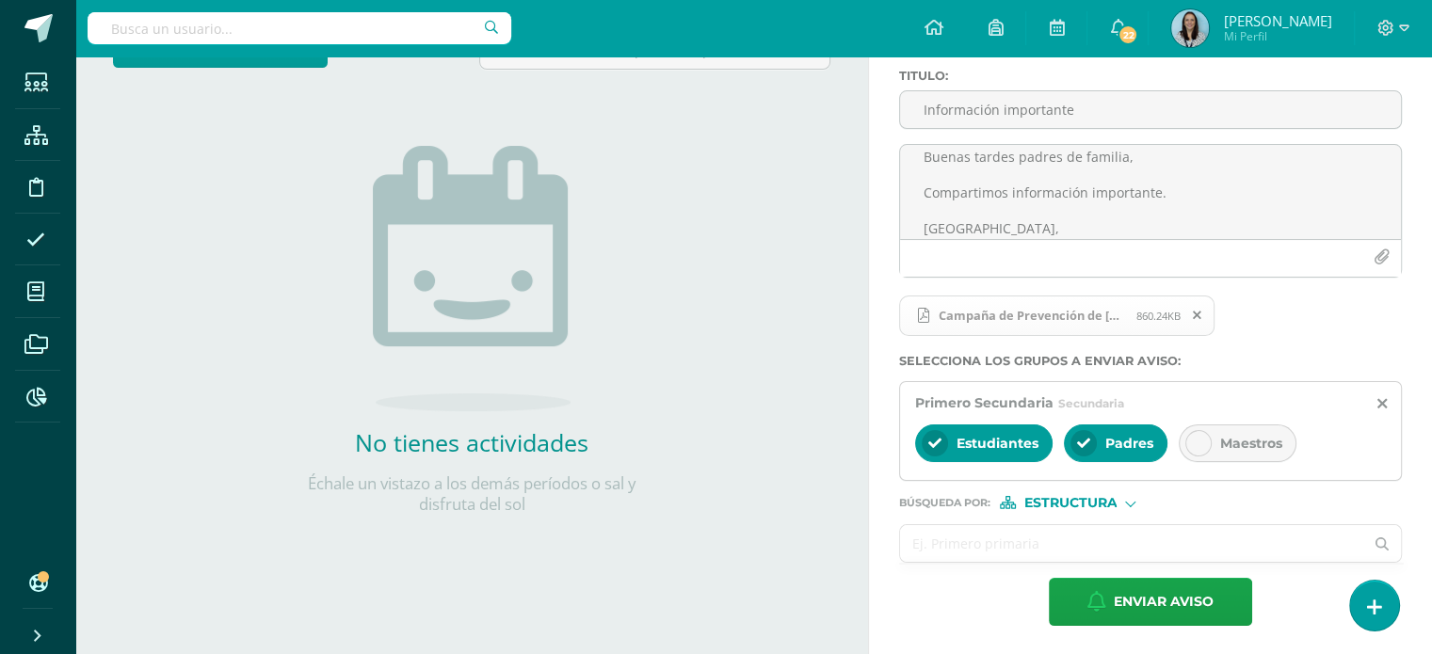
click at [1077, 543] on input "text" at bounding box center [1131, 543] width 463 height 37
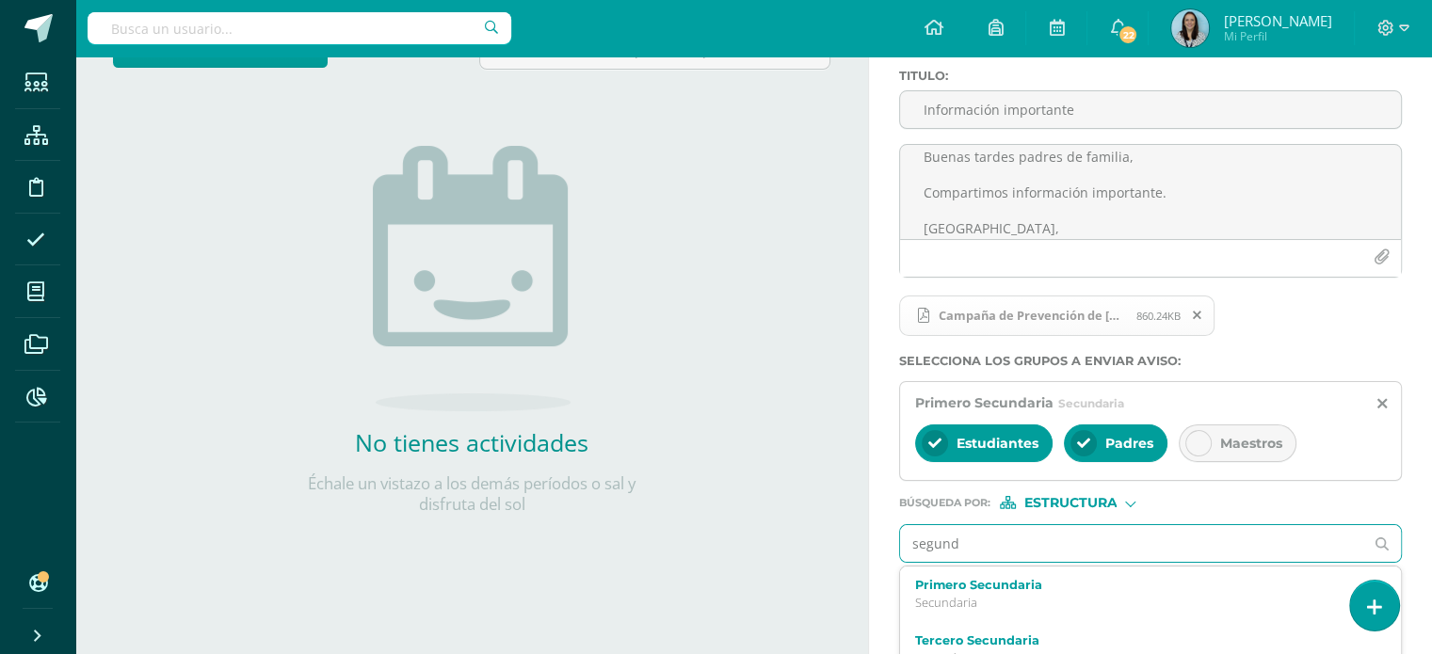
type input "segundo"
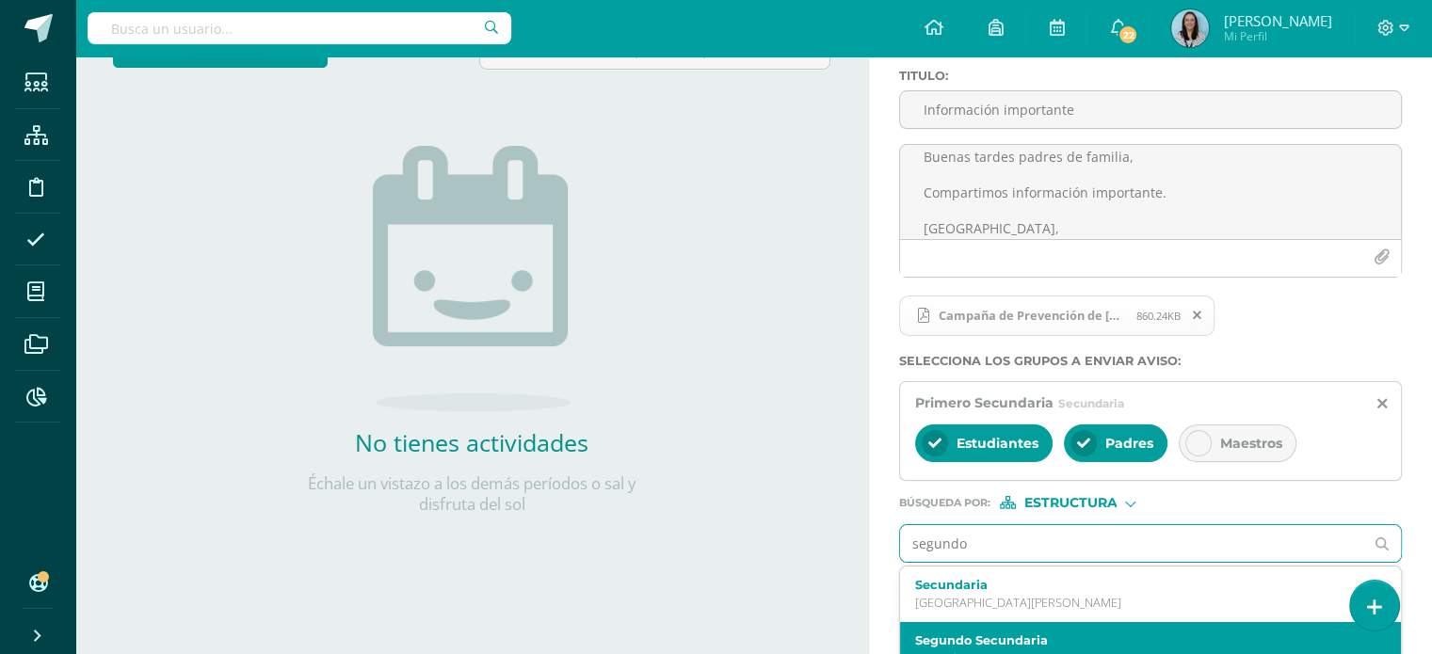
click at [991, 640] on label "Segundo Secundaria" at bounding box center [1140, 641] width 451 height 14
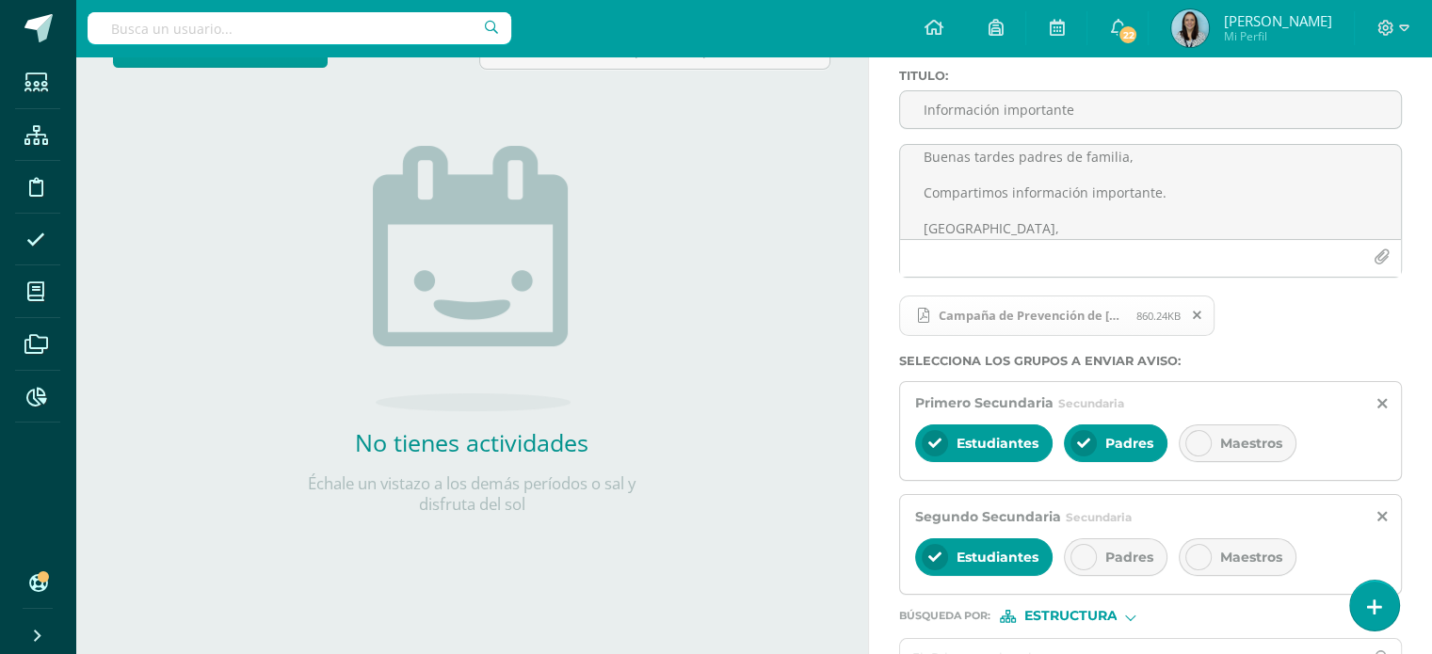
click at [1077, 560] on icon at bounding box center [1083, 557] width 13 height 13
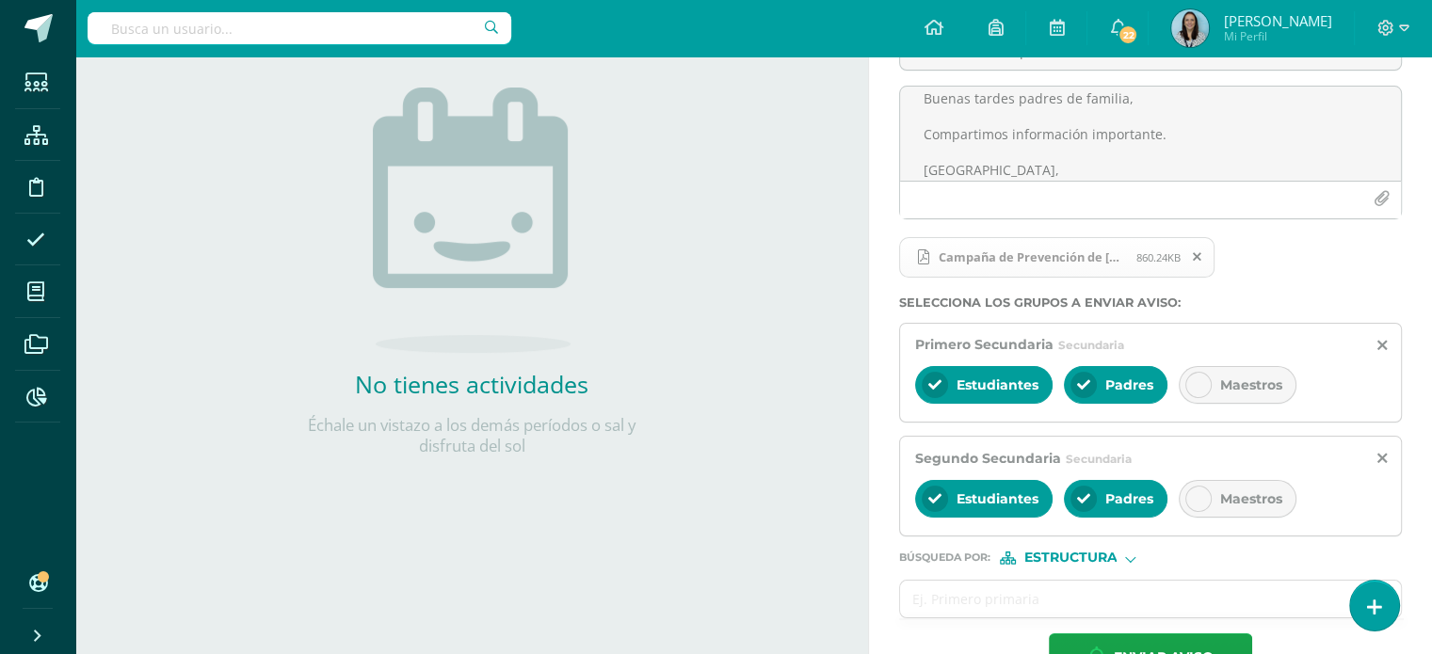
scroll to position [262, 0]
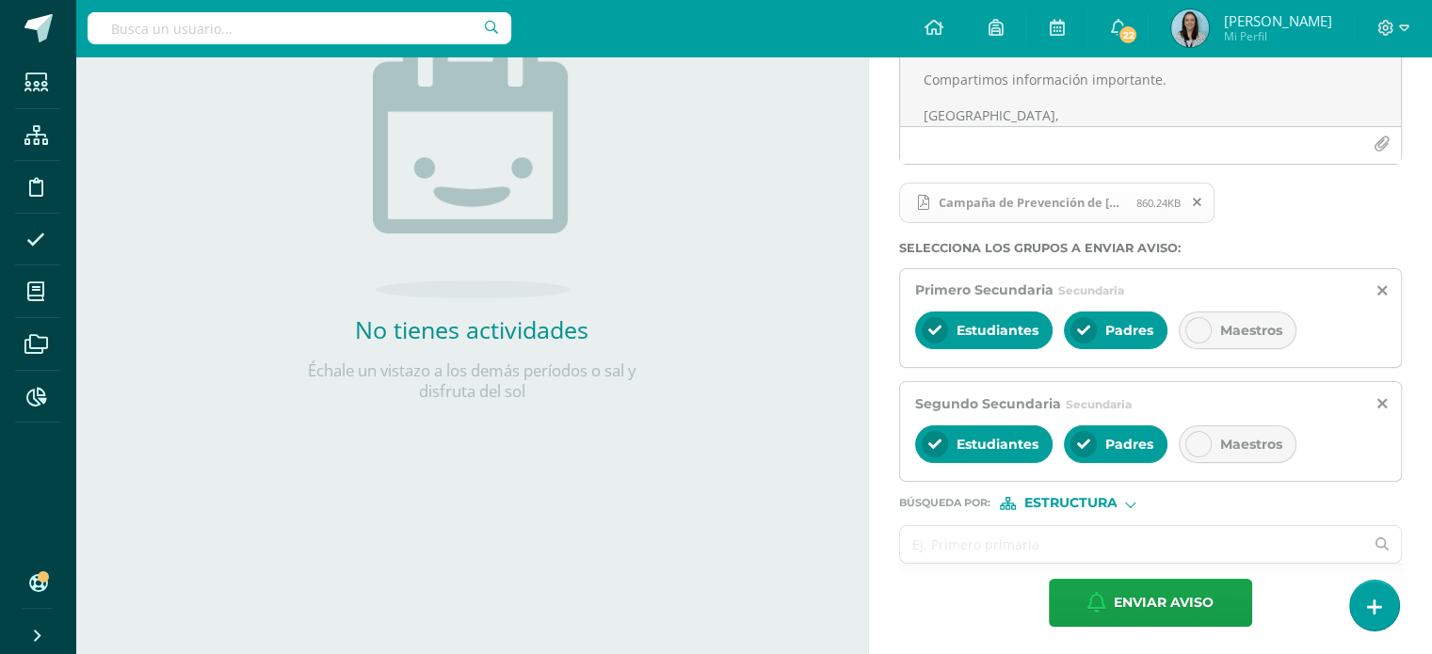
click at [1072, 541] on input "text" at bounding box center [1131, 544] width 463 height 37
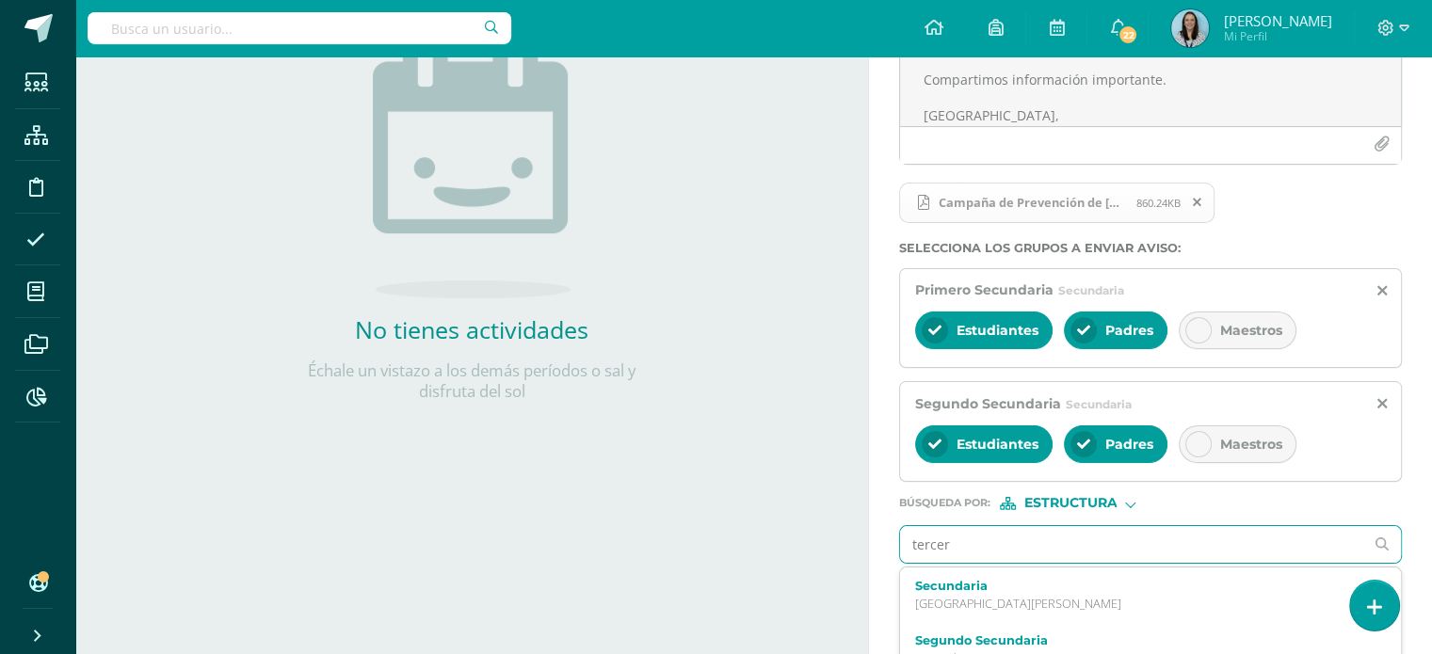
type input "tercero"
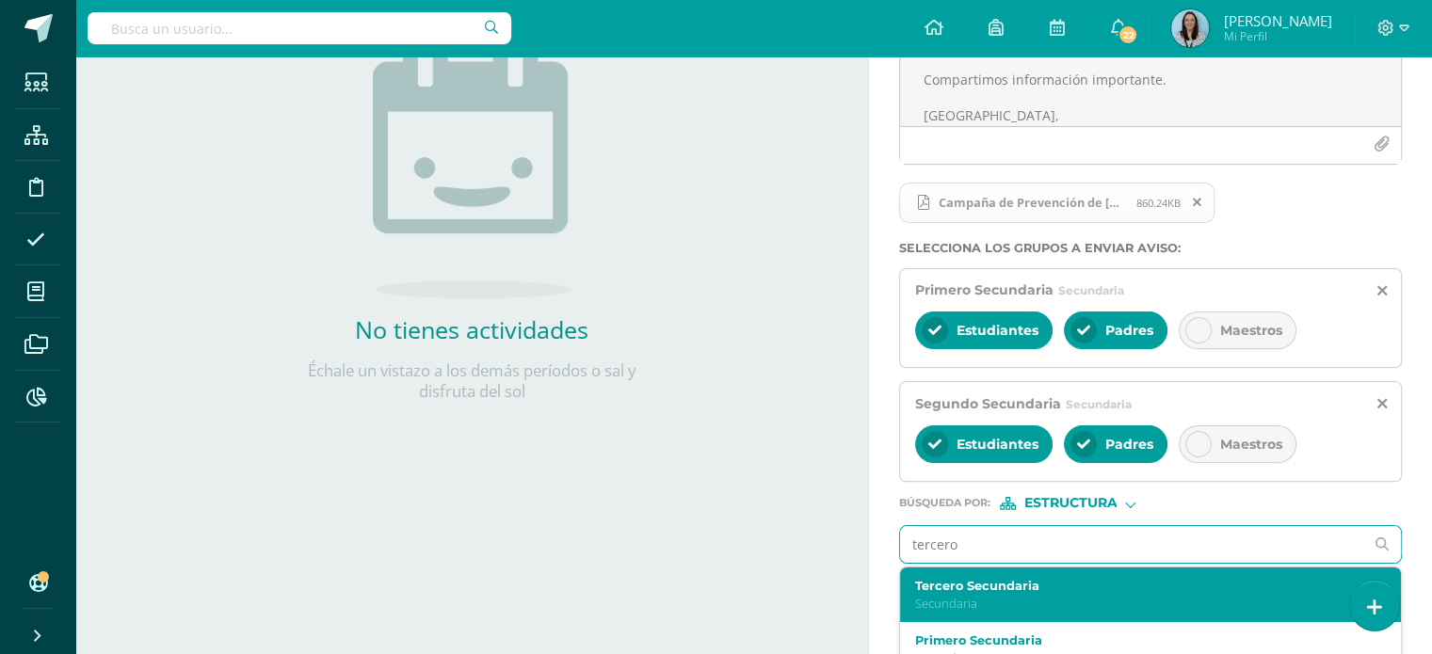
click at [991, 591] on div "Tercero Secundaria Secundaria" at bounding box center [1140, 595] width 451 height 33
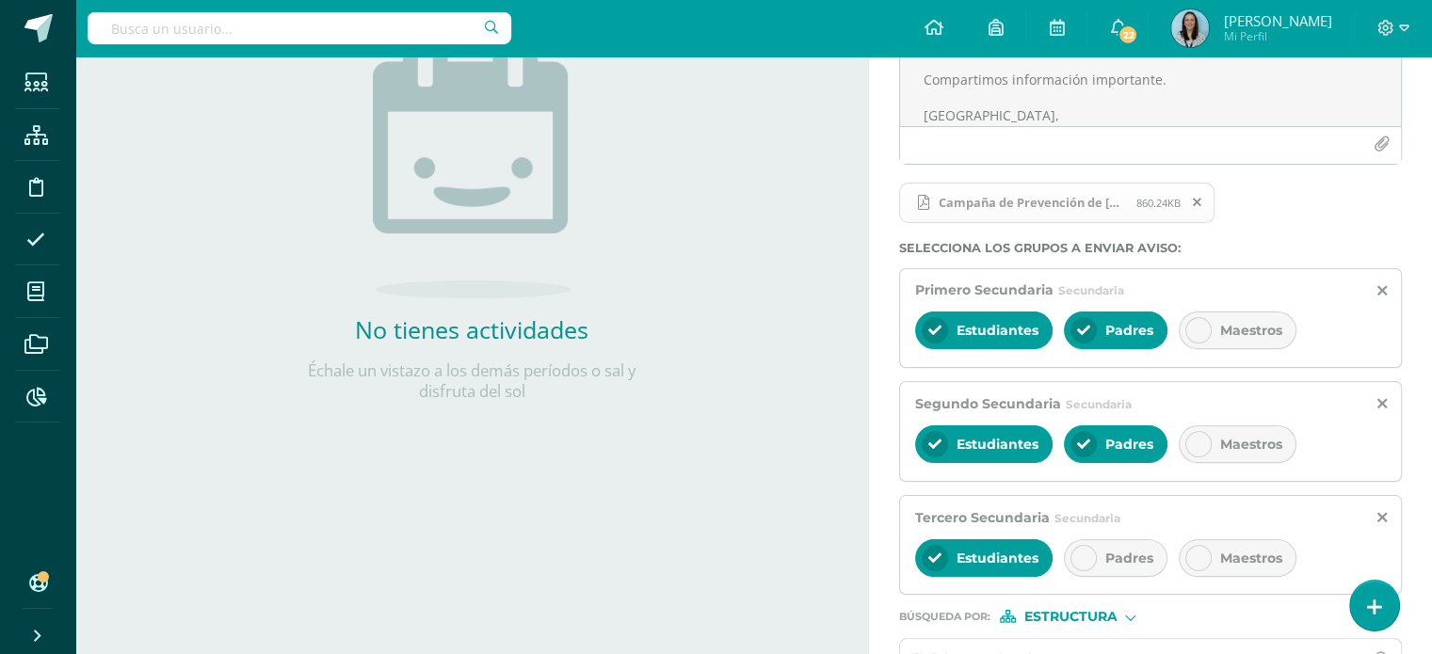
click at [1081, 564] on div at bounding box center [1084, 558] width 26 height 26
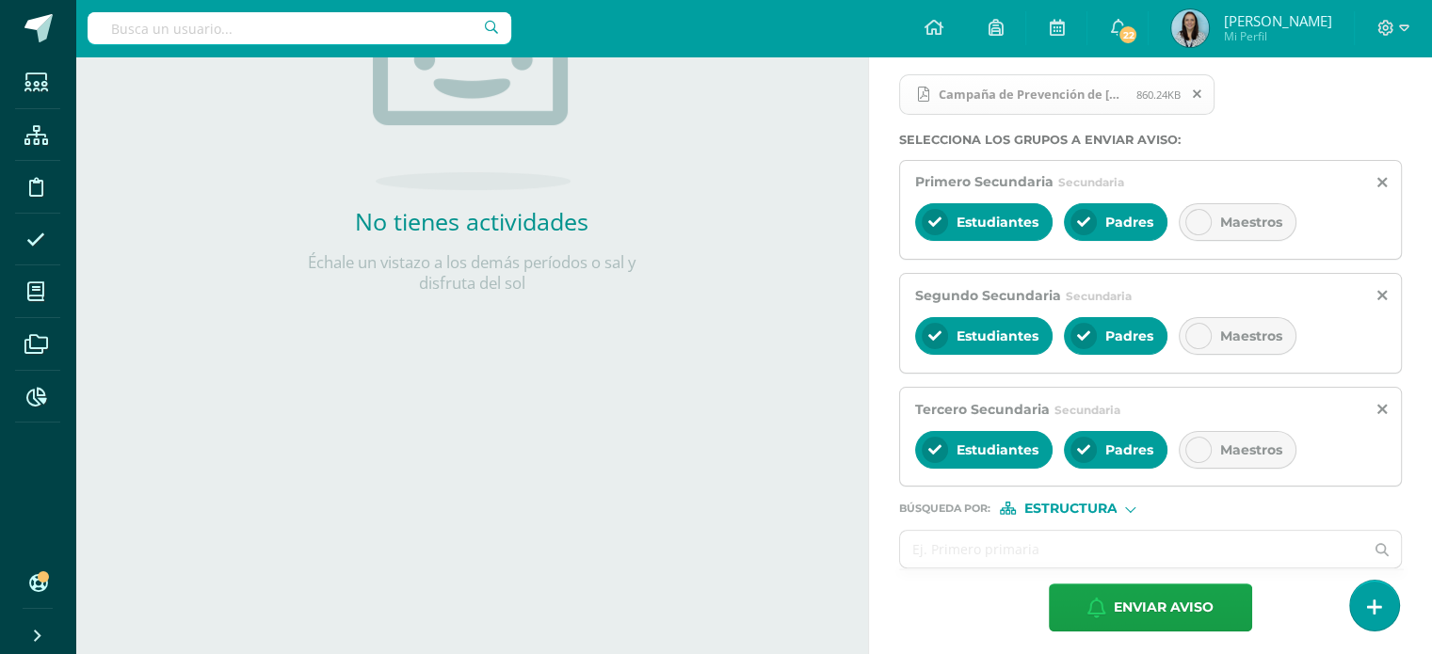
scroll to position [375, 0]
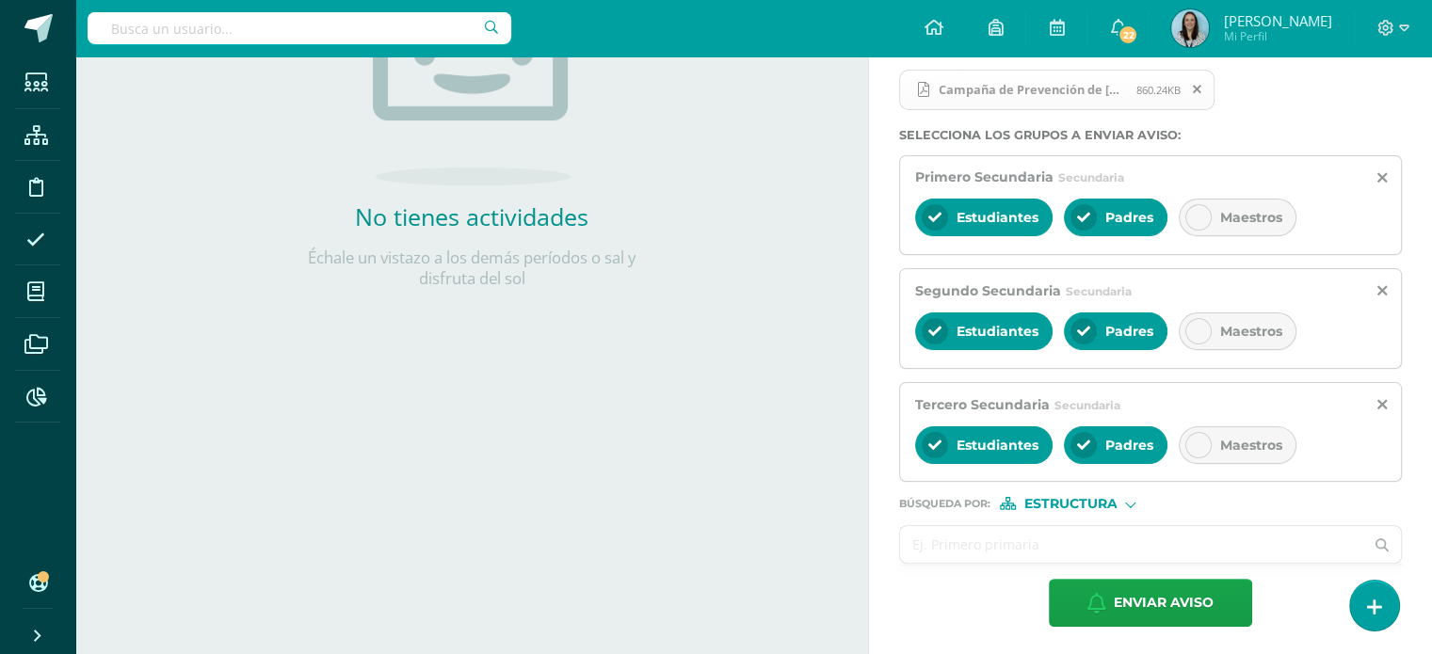
click at [1065, 551] on input "text" at bounding box center [1131, 544] width 463 height 37
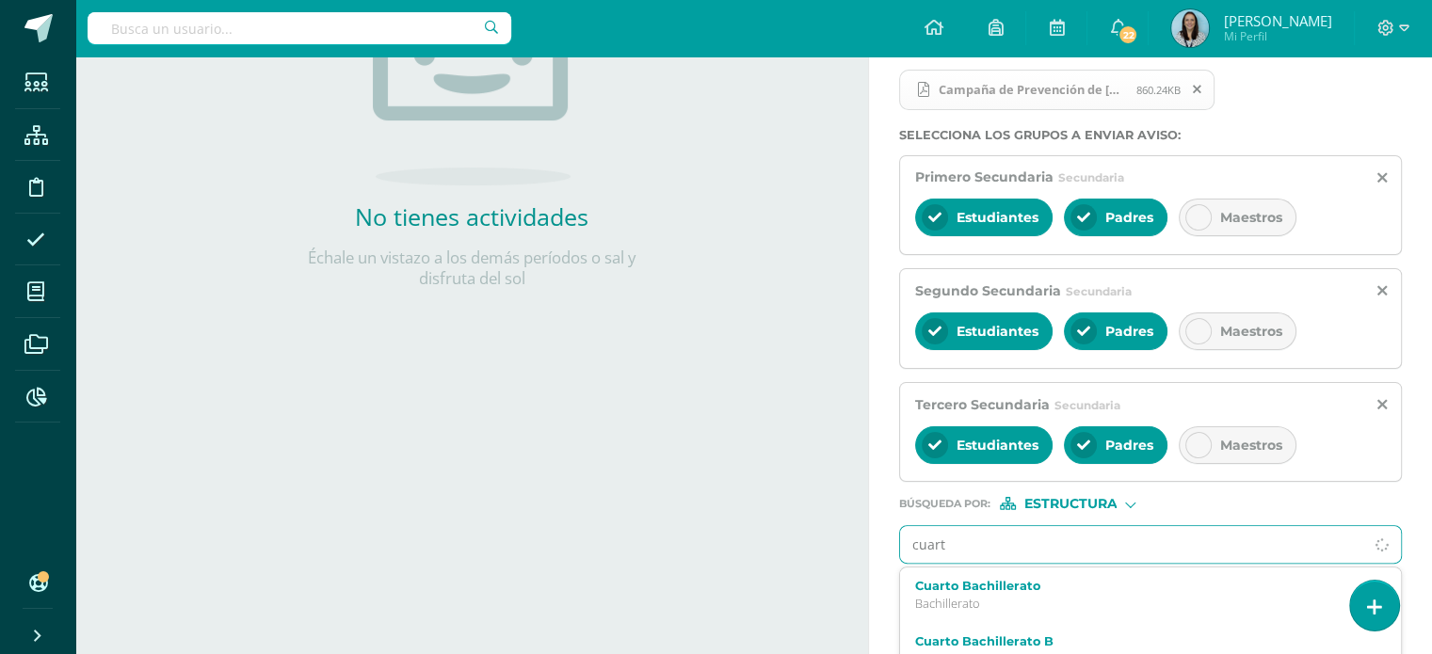
type input "cuarto"
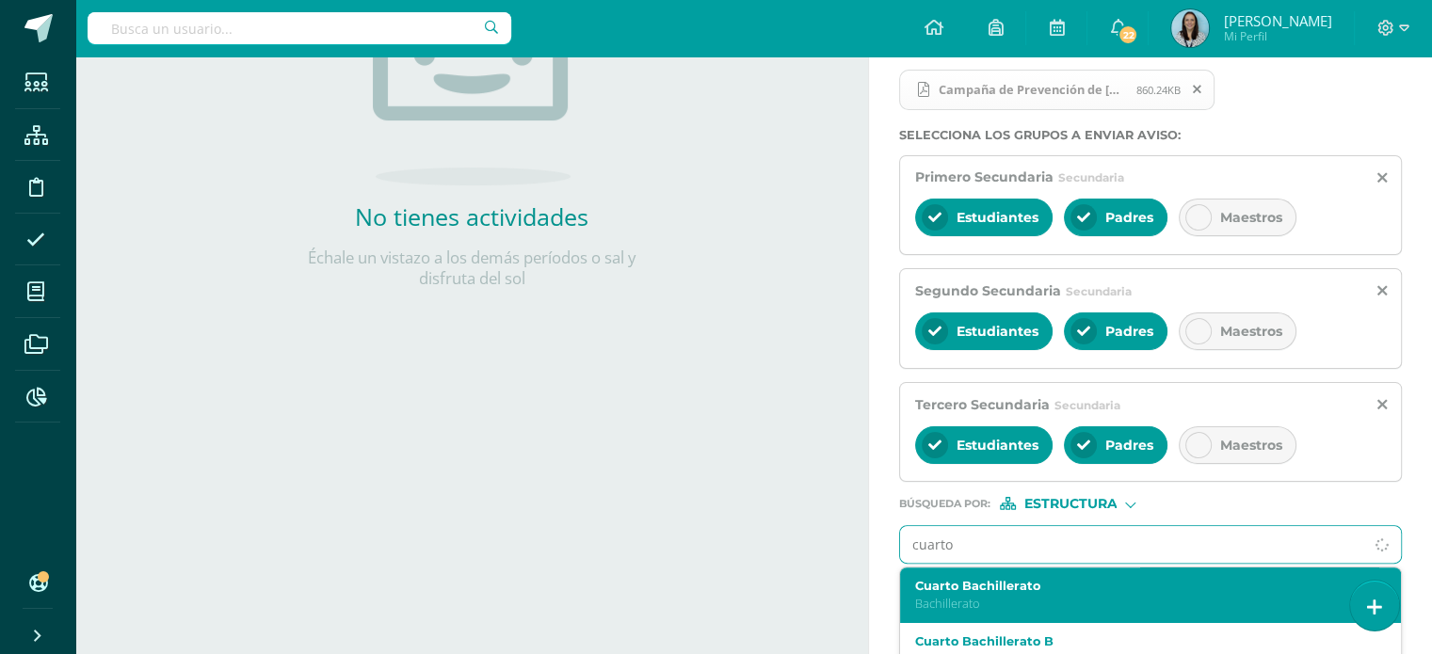
click at [1004, 589] on label "Cuarto Bachillerato" at bounding box center [1140, 586] width 451 height 14
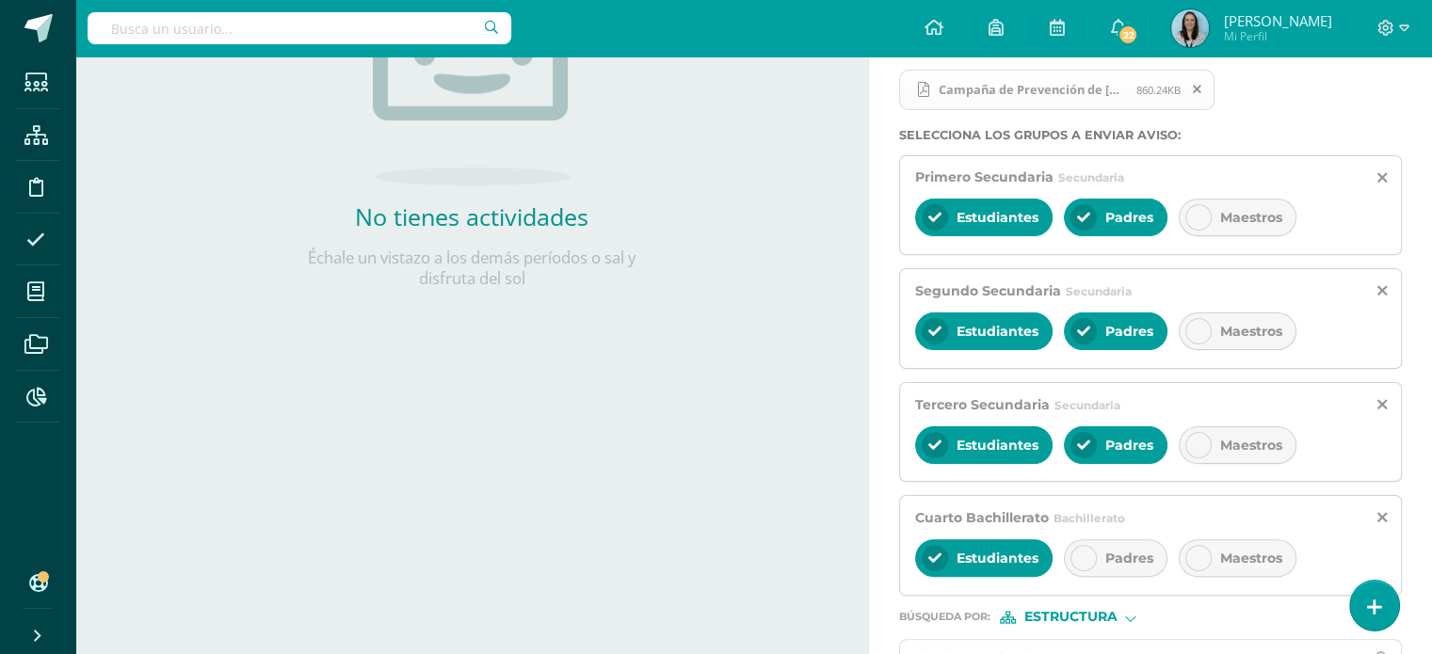
click at [1080, 557] on icon at bounding box center [1083, 558] width 13 height 13
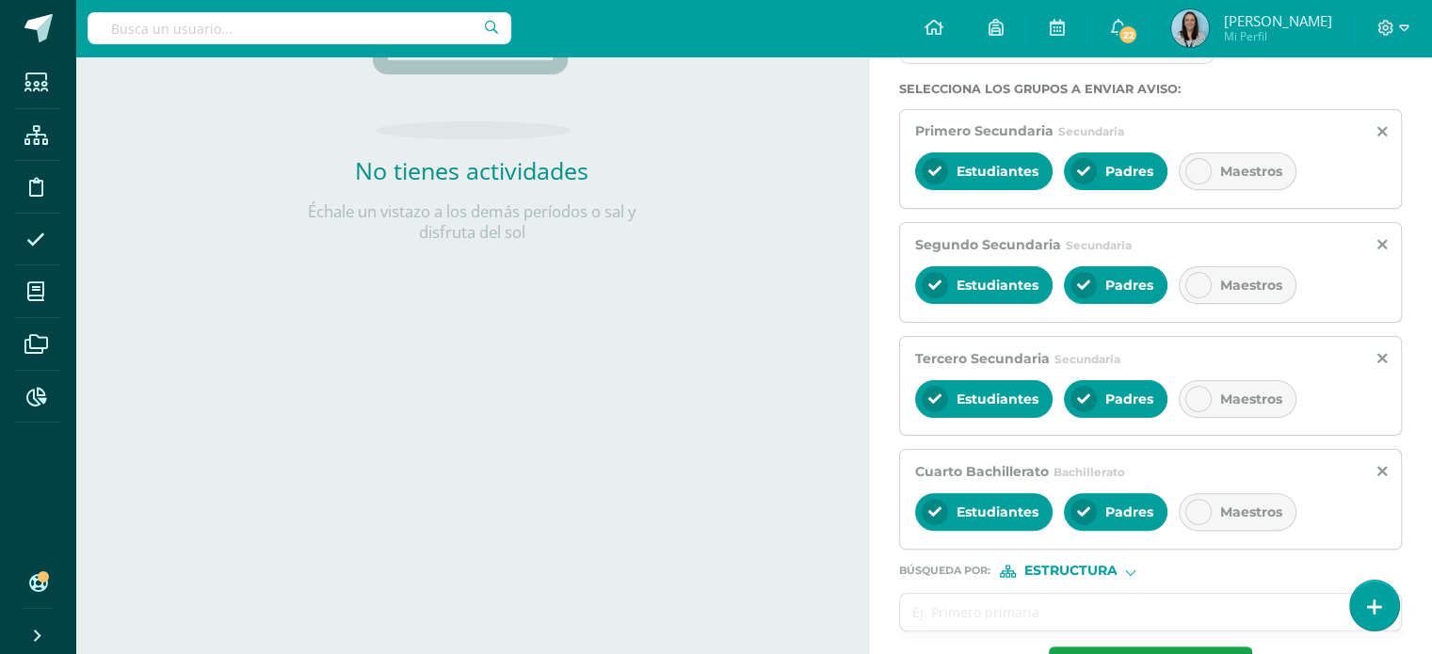
scroll to position [488, 0]
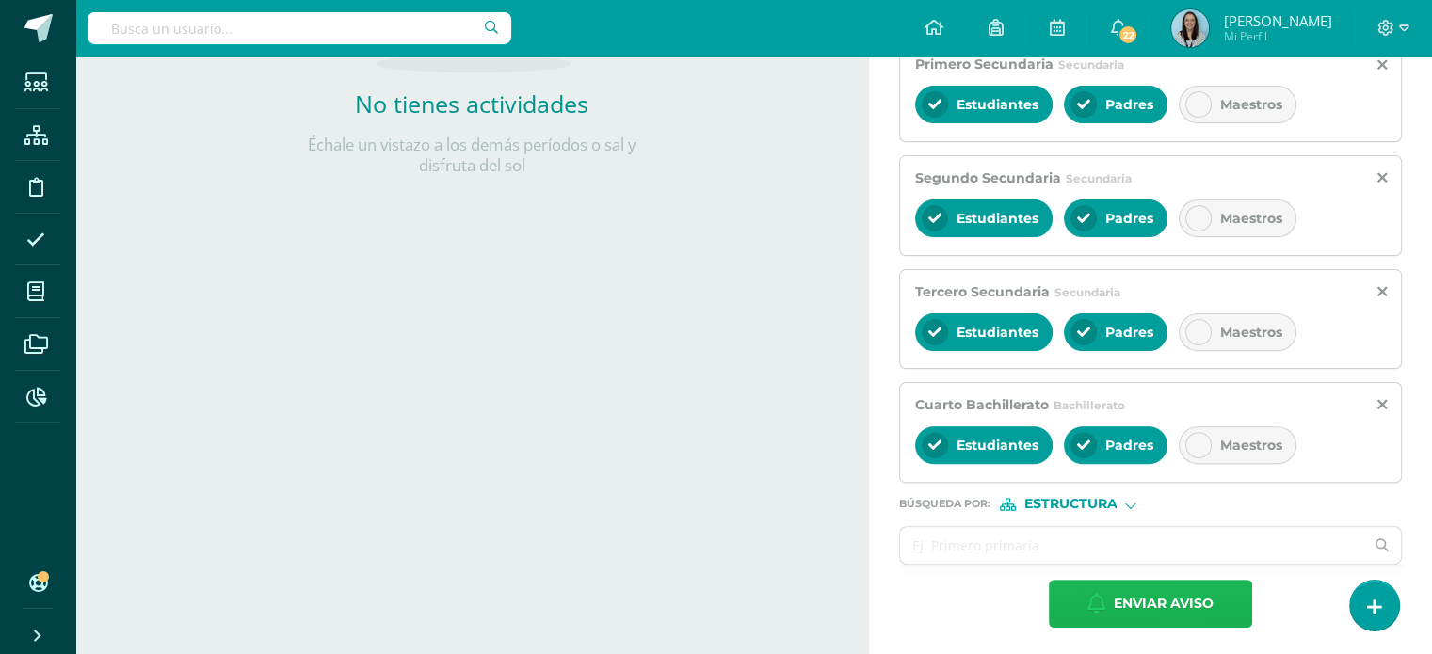
click at [1155, 605] on span "Enviar aviso" at bounding box center [1164, 604] width 100 height 46
